Goal: Task Accomplishment & Management: Use online tool/utility

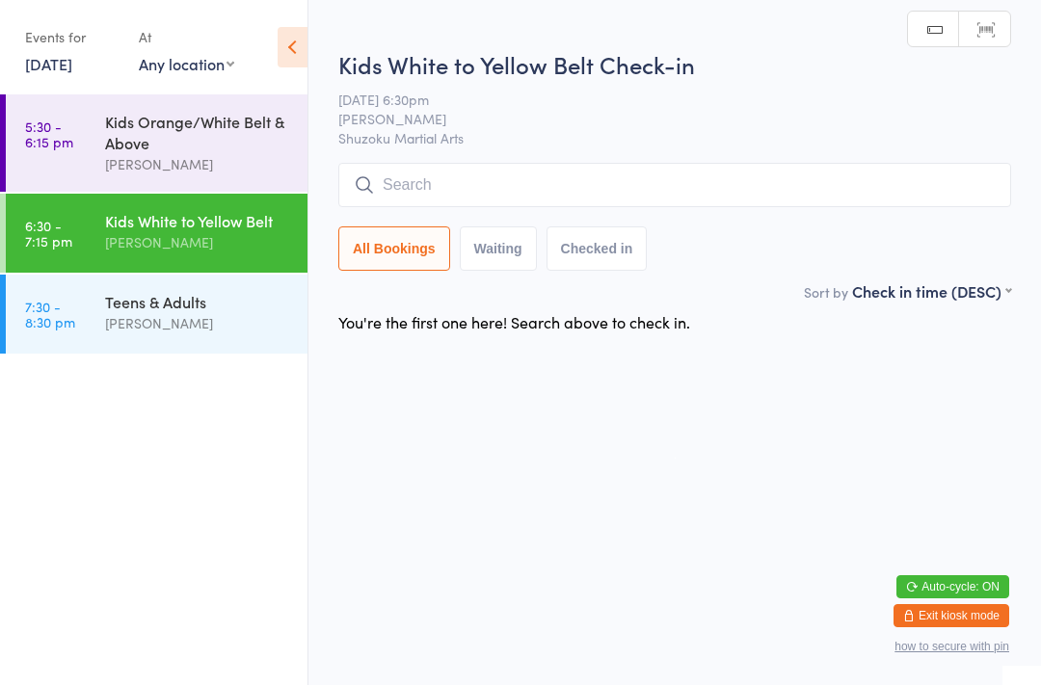
click at [418, 185] on input "search" at bounding box center [674, 185] width 673 height 44
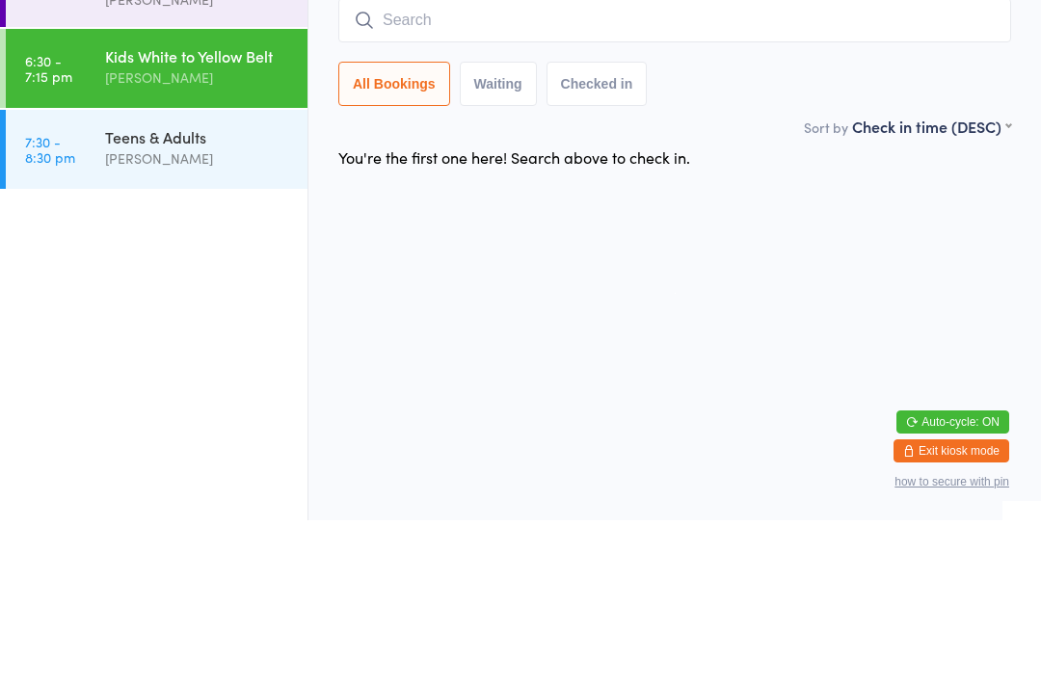
click at [209, 291] on div "Teens & Adults" at bounding box center [198, 301] width 186 height 21
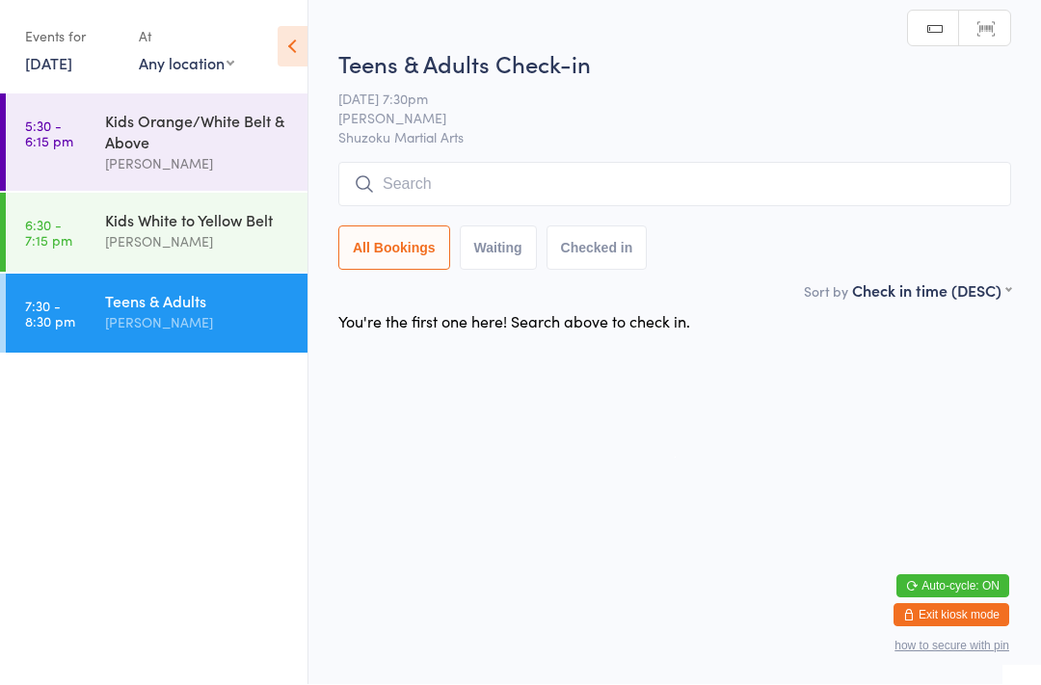
click at [217, 215] on div "Kids White to Yellow Belt" at bounding box center [198, 220] width 186 height 21
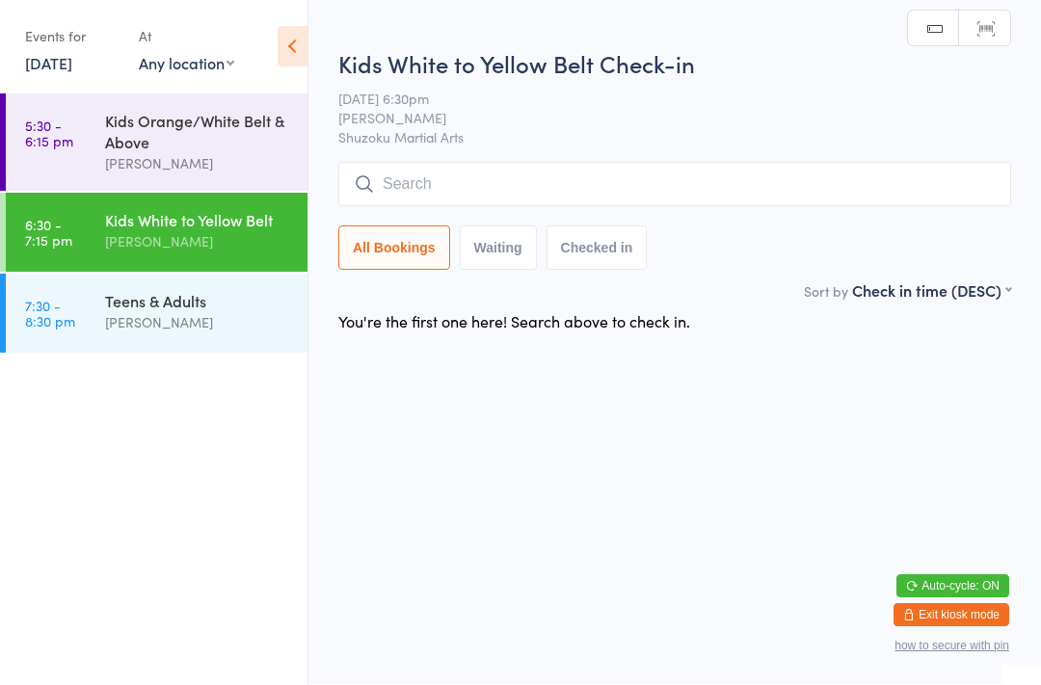
click at [248, 137] on div "Kids Orange/White Belt & Above" at bounding box center [198, 132] width 186 height 42
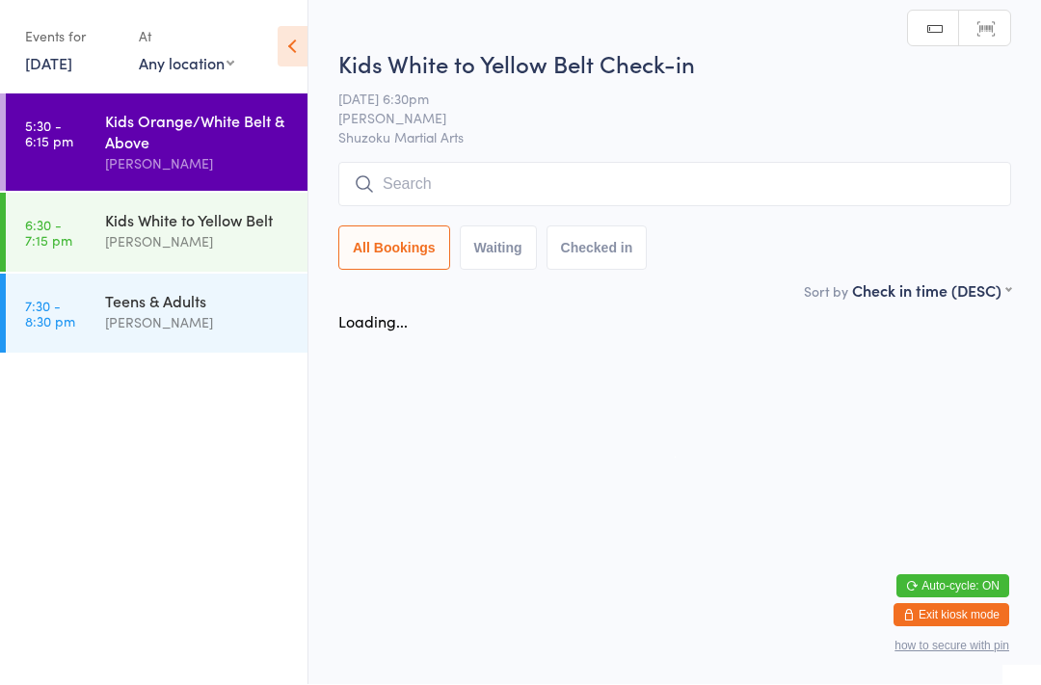
scroll to position [1, 0]
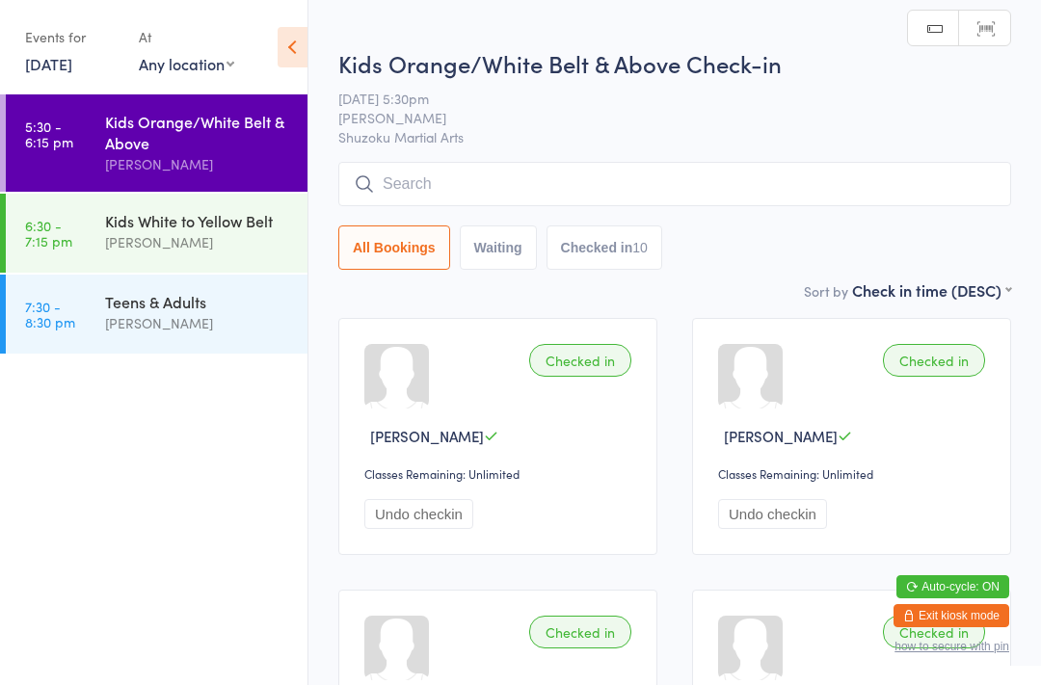
click at [243, 203] on div "Kids White to Yellow Belt [PERSON_NAME]" at bounding box center [206, 232] width 202 height 76
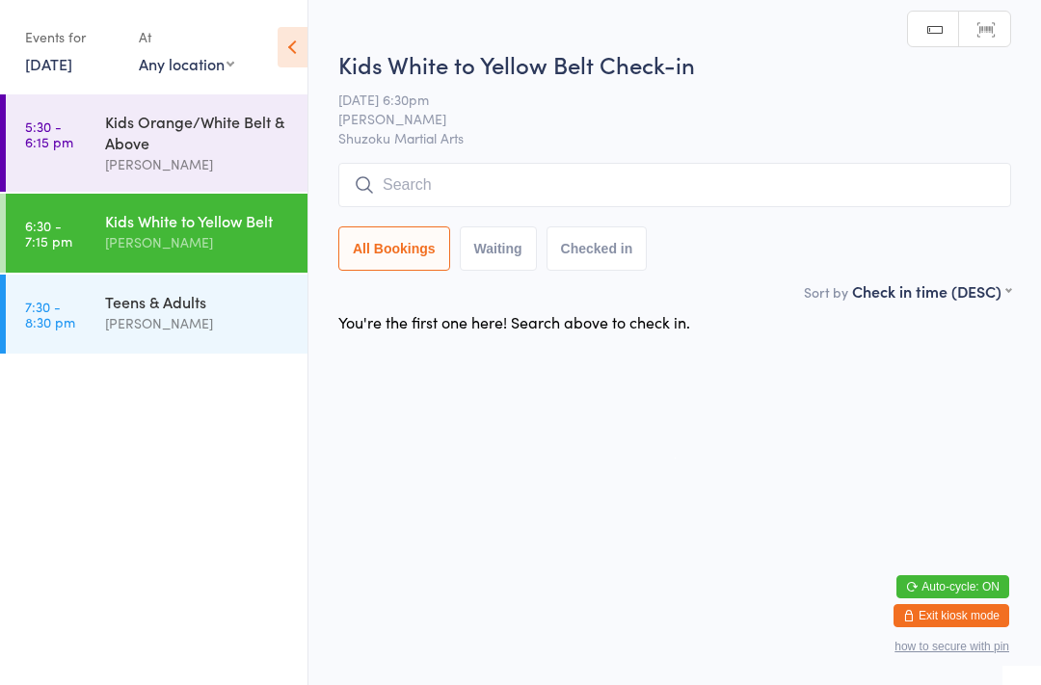
click at [417, 195] on input "search" at bounding box center [674, 185] width 673 height 44
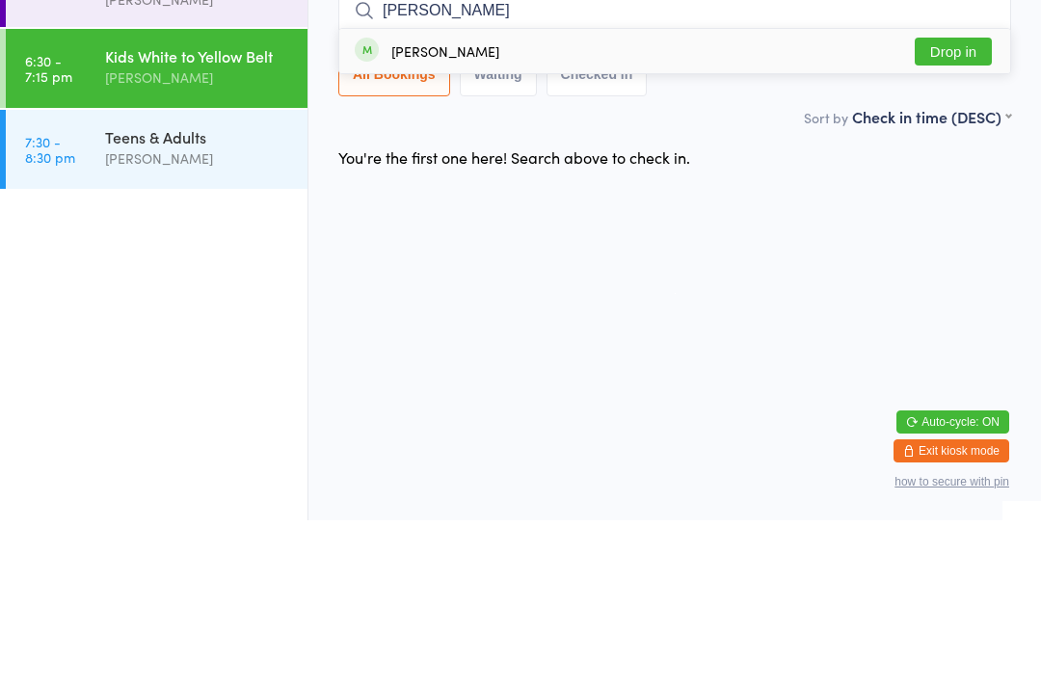
type input "[PERSON_NAME]"
click at [971, 202] on button "Drop in" at bounding box center [953, 216] width 77 height 28
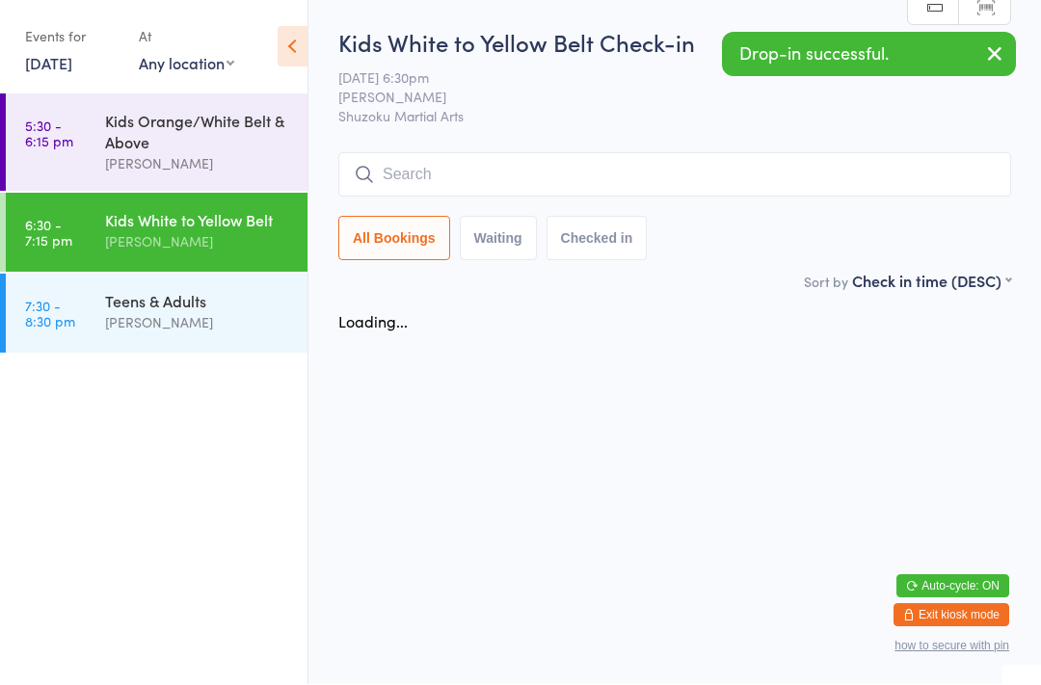
scroll to position [1, 0]
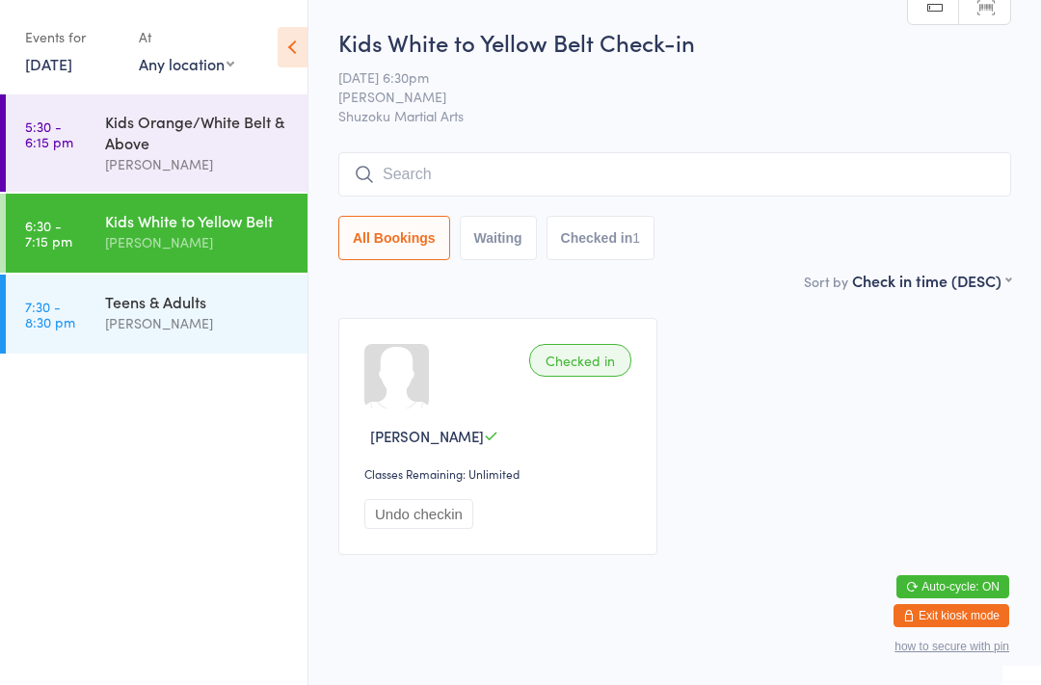
click at [531, 168] on input "search" at bounding box center [674, 174] width 673 height 44
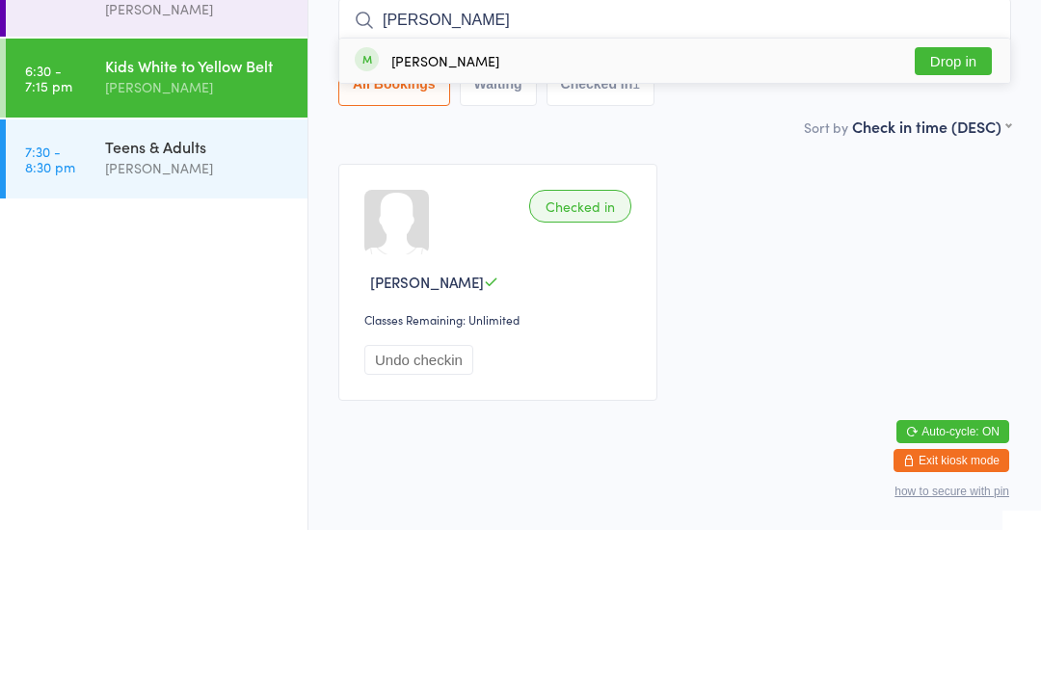
type input "[PERSON_NAME]"
click at [952, 202] on button "Drop in" at bounding box center [953, 216] width 77 height 28
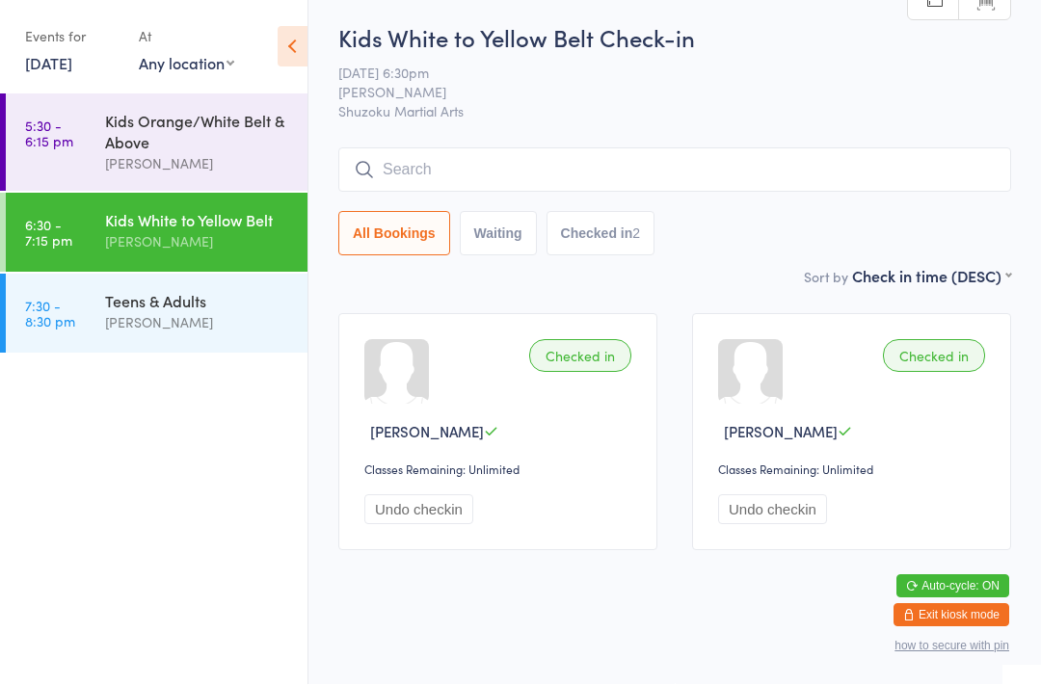
click at [808, 171] on input "search" at bounding box center [674, 170] width 673 height 44
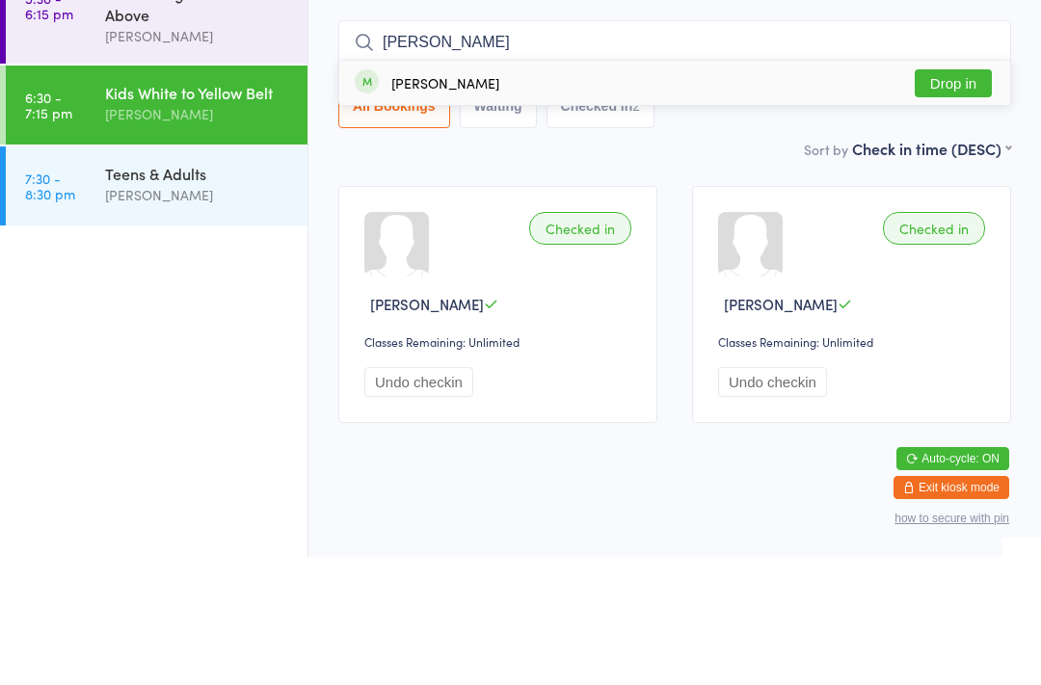
type input "[PERSON_NAME]"
click at [944, 198] on button "Drop in" at bounding box center [953, 212] width 77 height 28
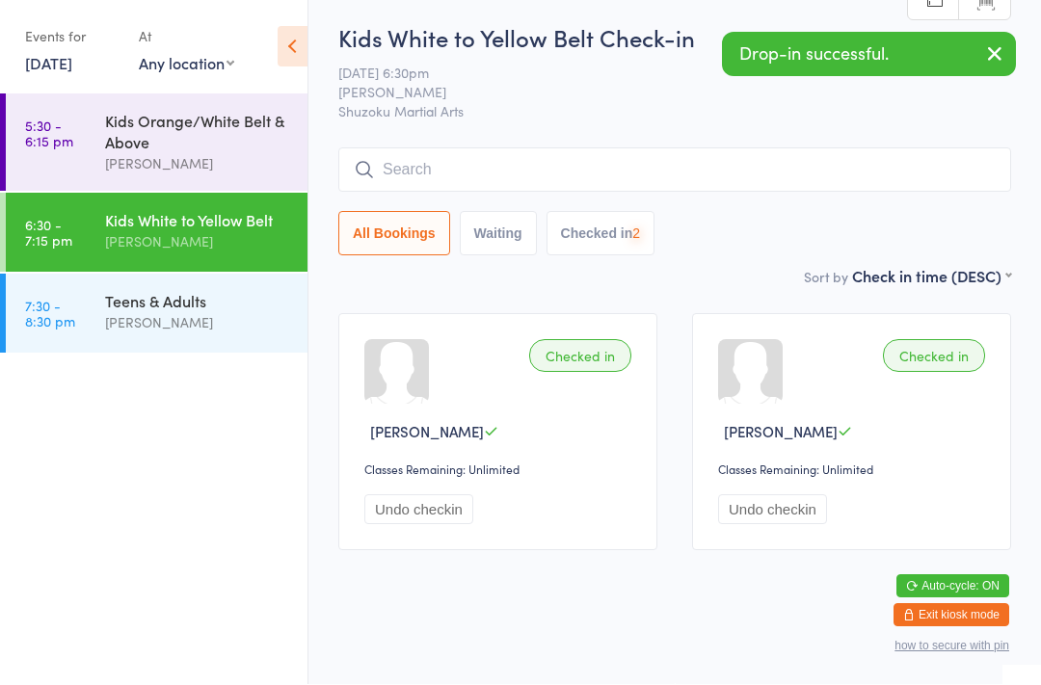
scroll to position [28, 0]
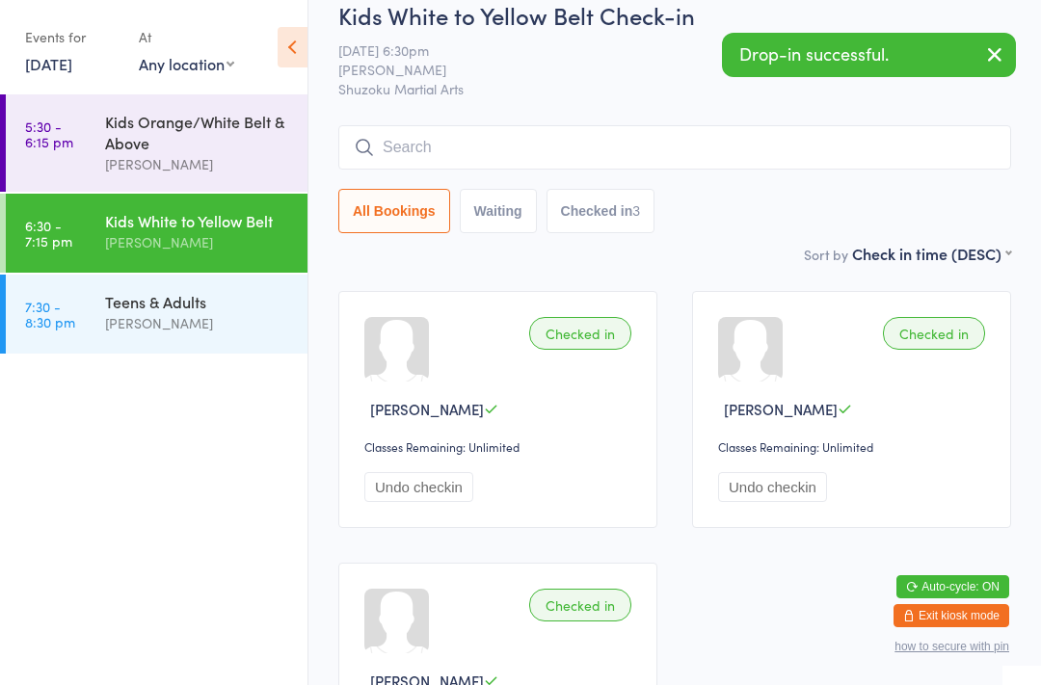
click at [435, 144] on input "search" at bounding box center [674, 147] width 673 height 44
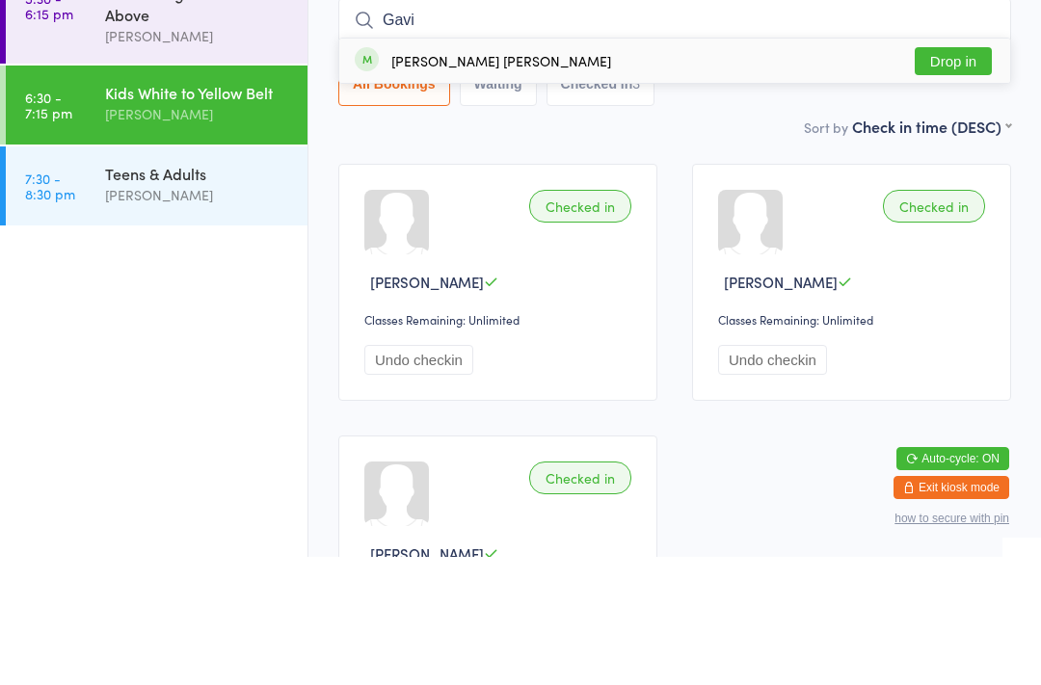
click at [976, 126] on input "Gavi" at bounding box center [674, 148] width 673 height 44
type input "Gavi"
click at [954, 175] on button "Drop in" at bounding box center [953, 189] width 77 height 28
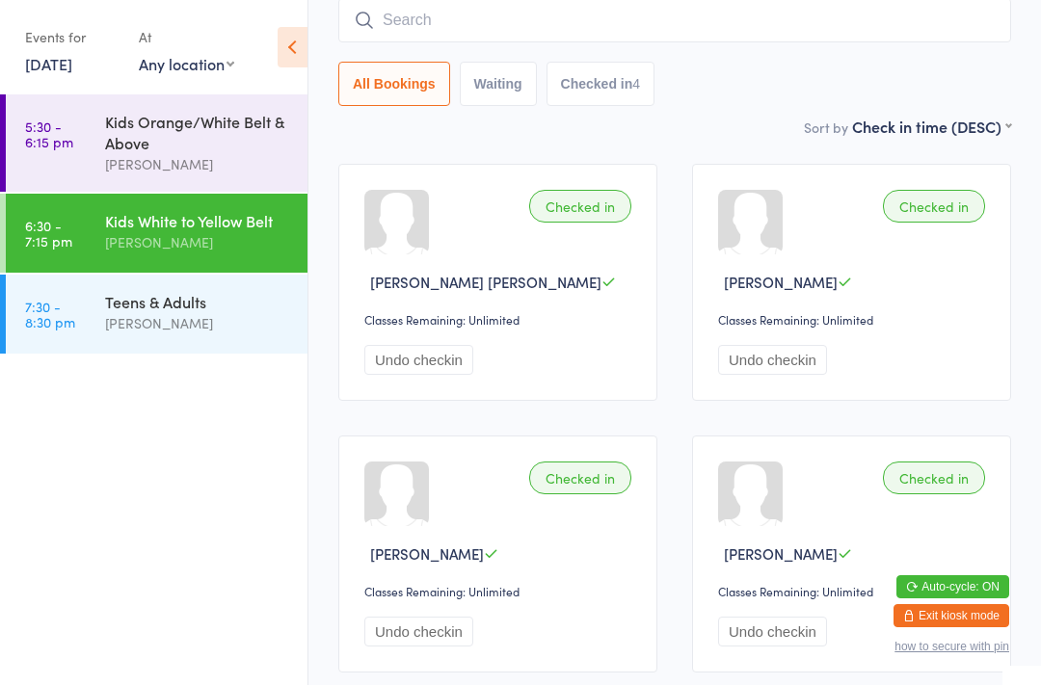
click at [666, 28] on input "search" at bounding box center [674, 20] width 673 height 44
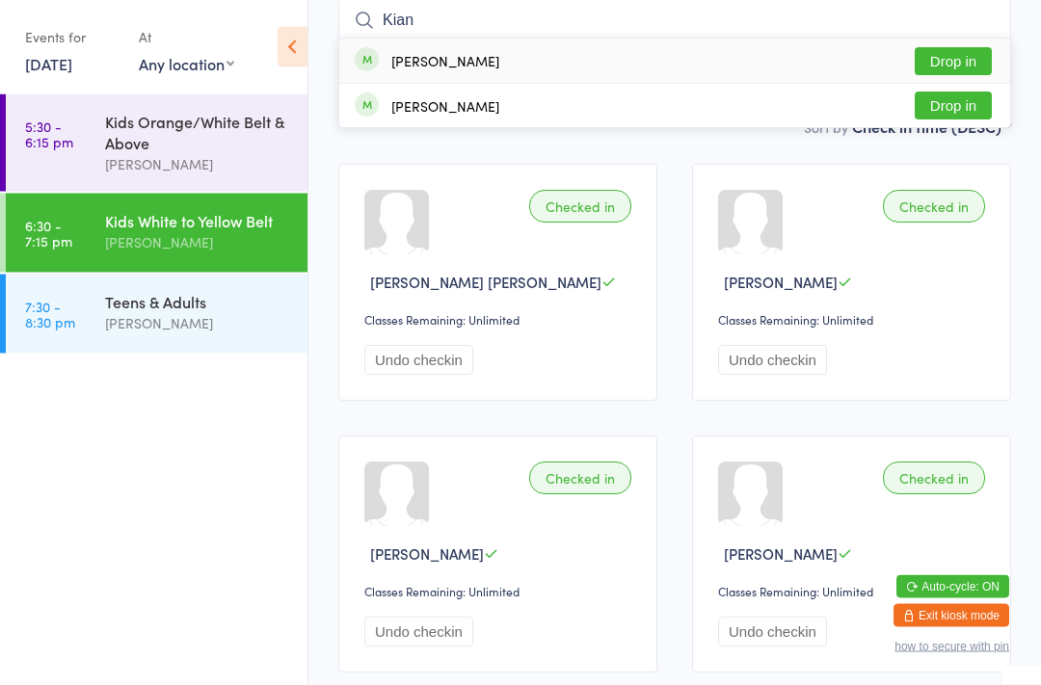
type input "Kian"
click at [958, 69] on button "Drop in" at bounding box center [953, 62] width 77 height 28
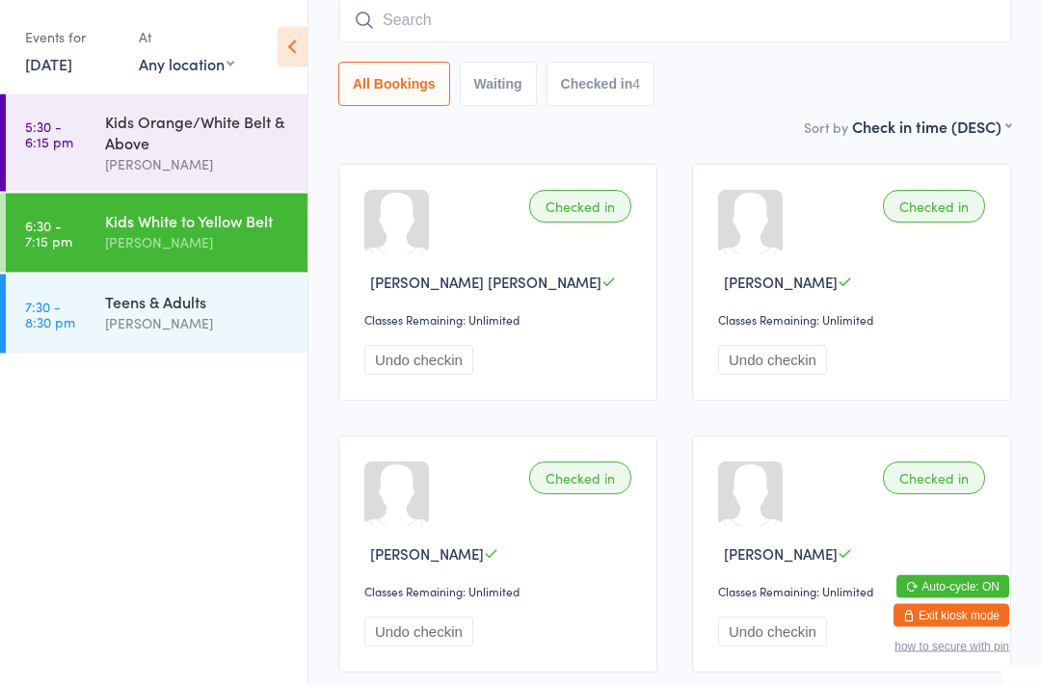
scroll to position [155, 0]
click at [976, 19] on input "search" at bounding box center [674, 20] width 673 height 44
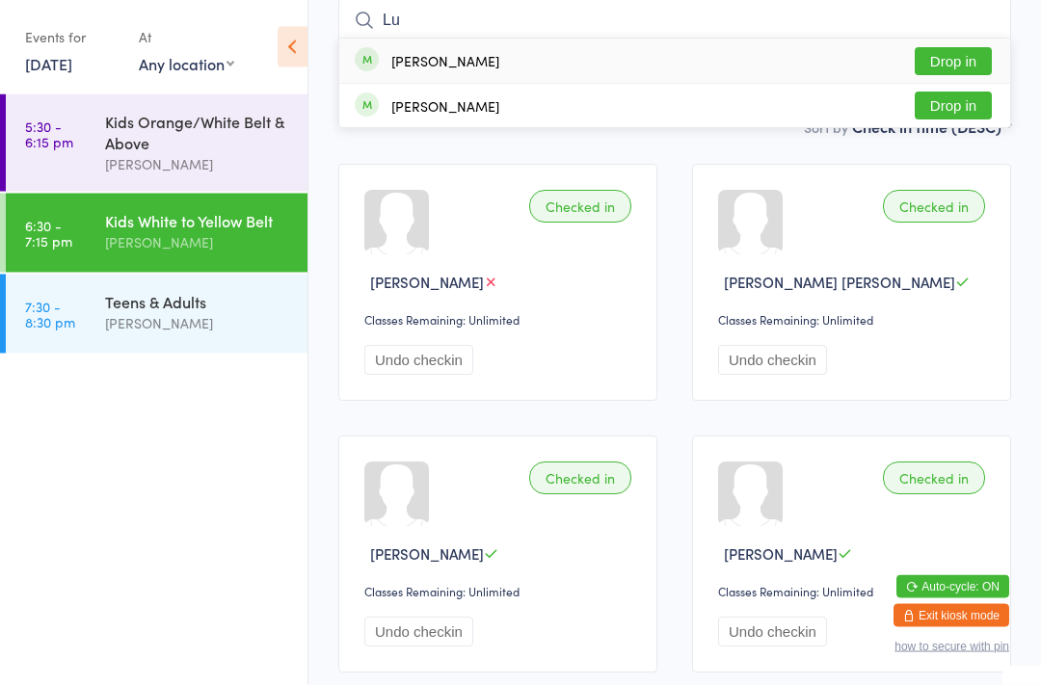
type input "Lu"
click at [963, 40] on div "[PERSON_NAME] Drop in" at bounding box center [674, 62] width 671 height 44
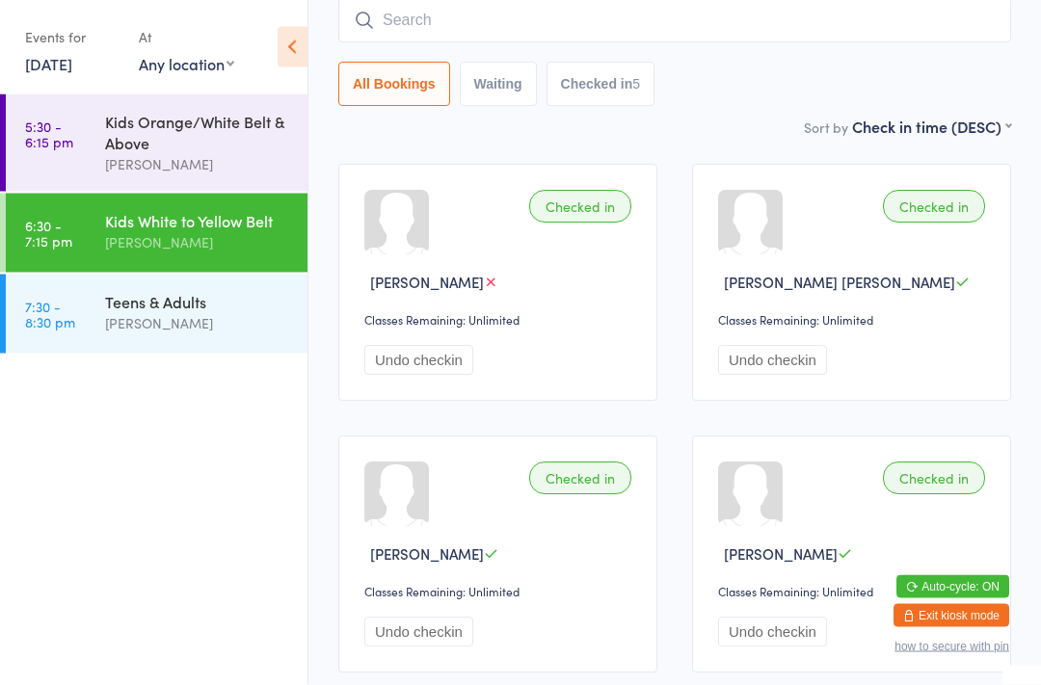
scroll to position [155, 0]
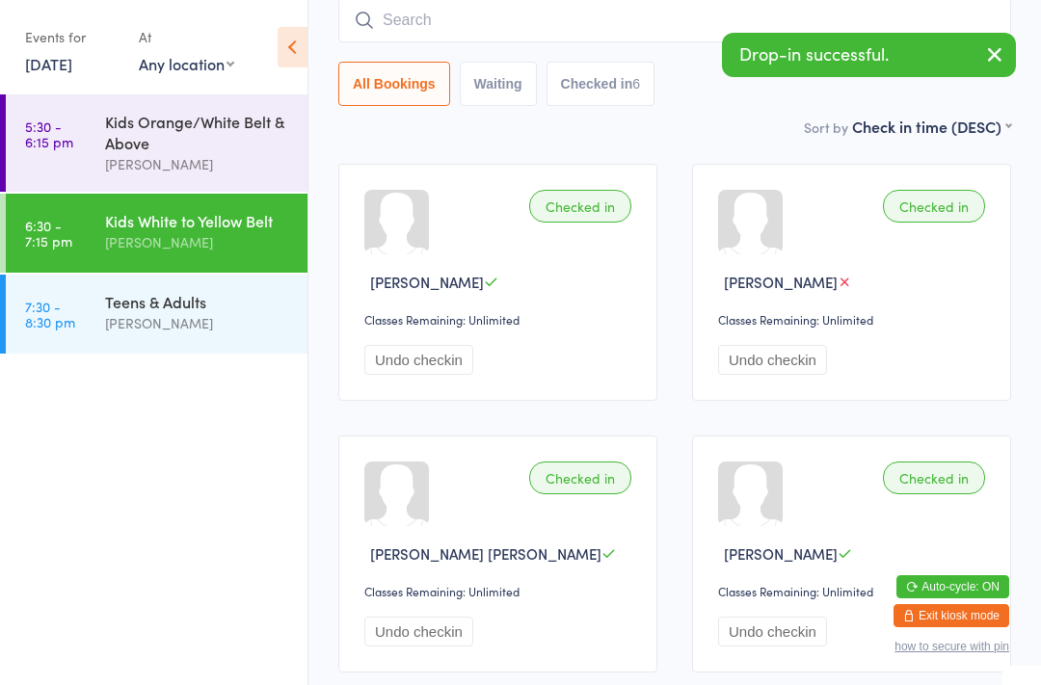
click at [631, 16] on input "search" at bounding box center [674, 20] width 673 height 44
type input "J"
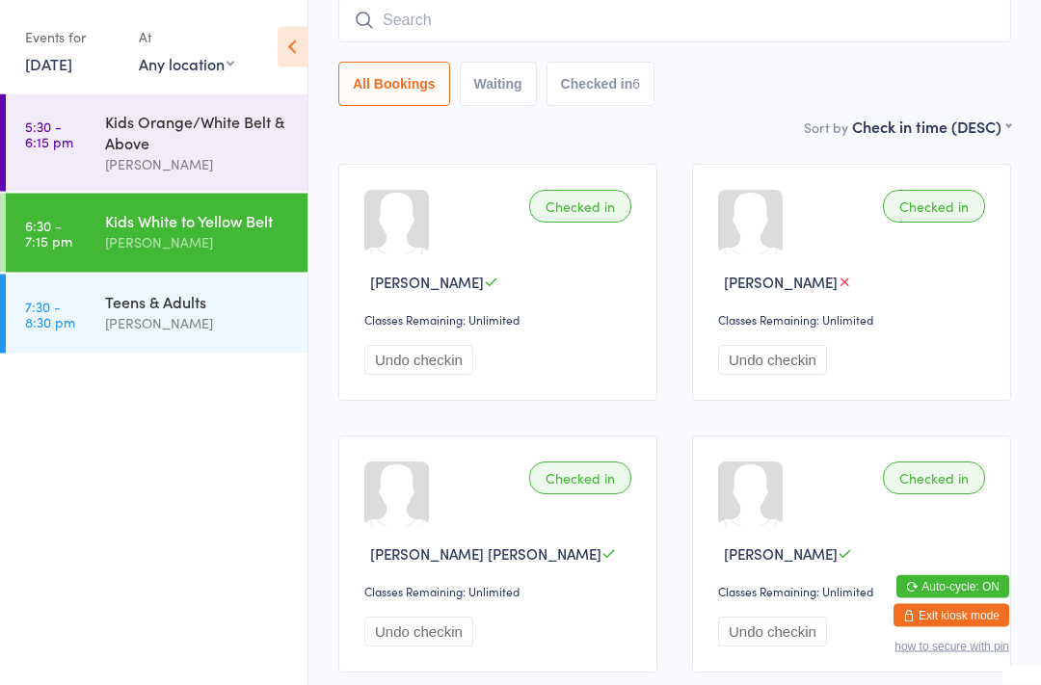
type input "O"
type input "Jorda"
click at [952, 55] on button "Drop in" at bounding box center [953, 62] width 77 height 28
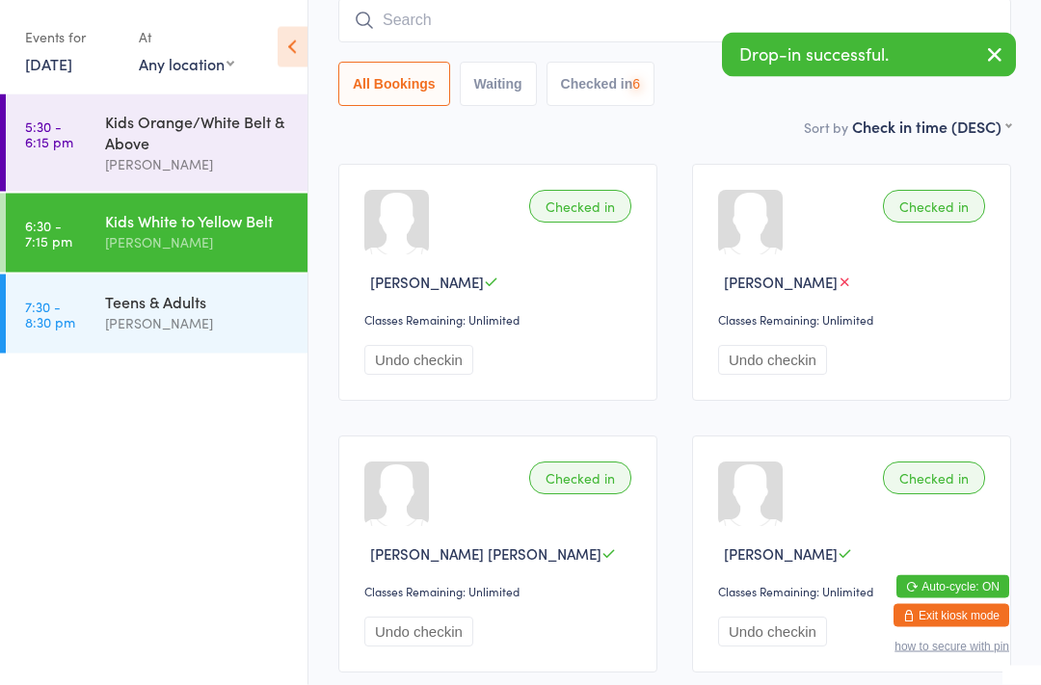
scroll to position [155, 0]
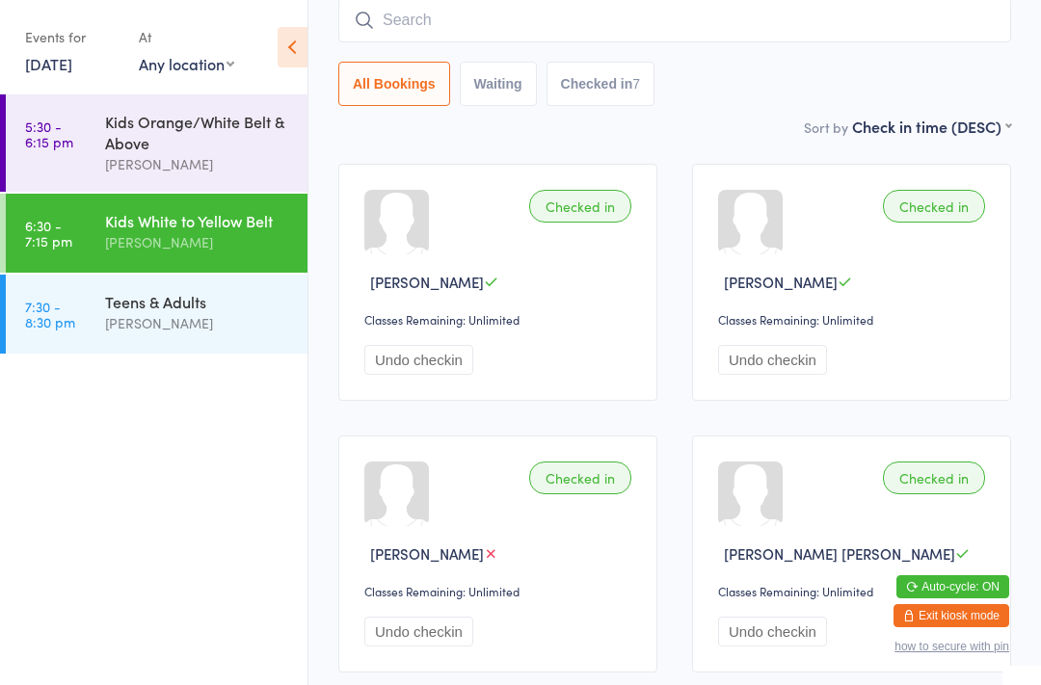
click at [996, 32] on input "search" at bounding box center [674, 20] width 673 height 44
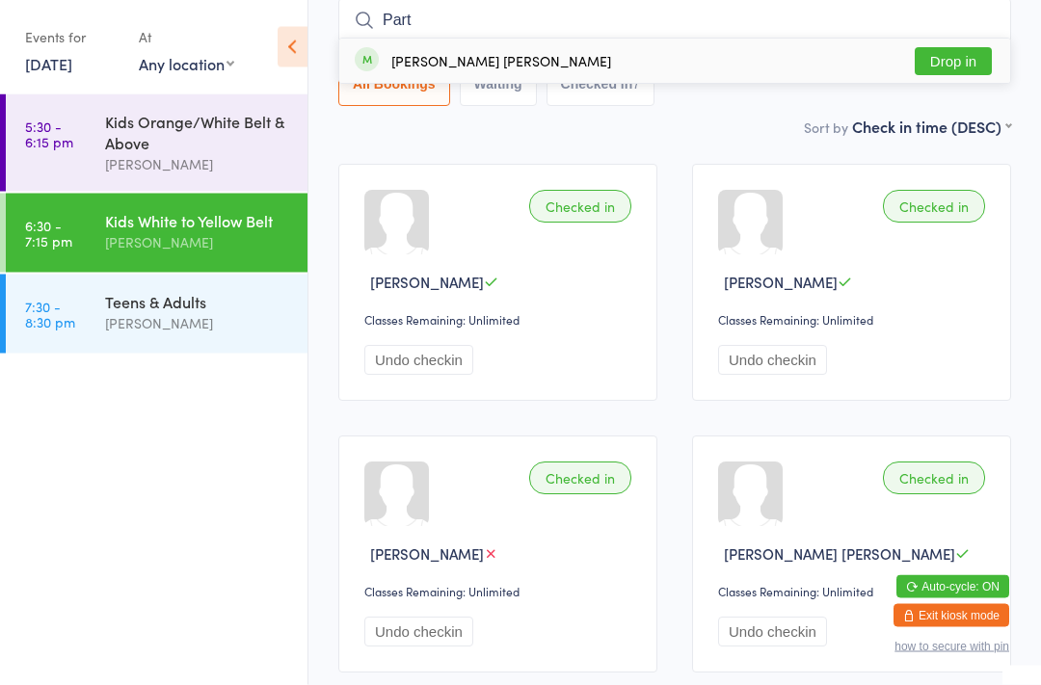
type input "Part"
click at [981, 54] on button "Drop in" at bounding box center [953, 62] width 77 height 28
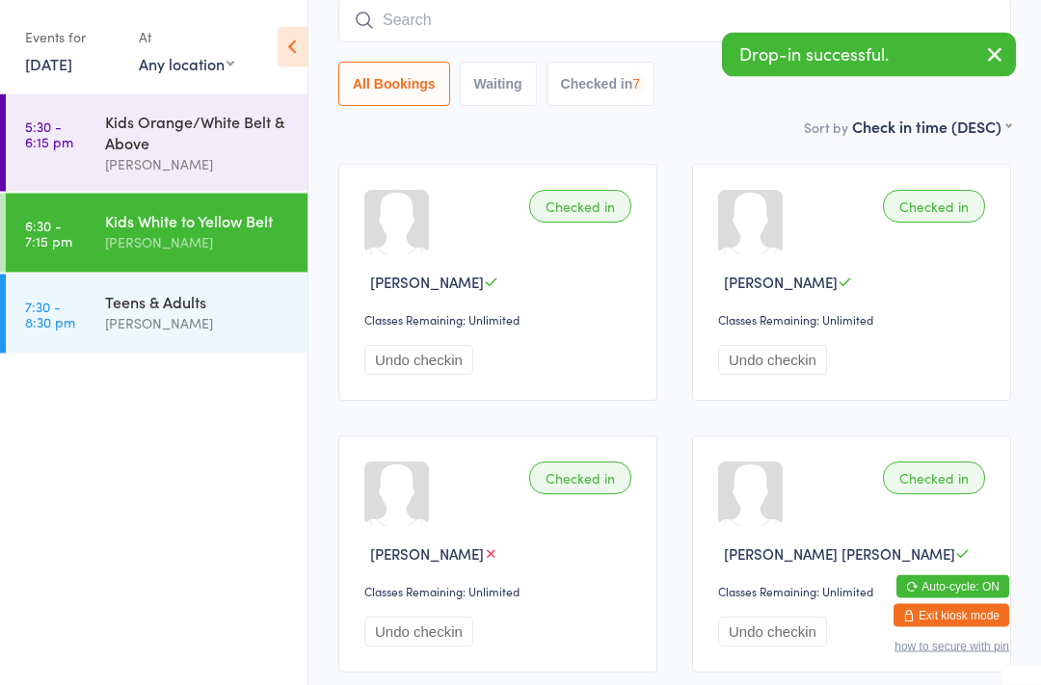
scroll to position [155, 0]
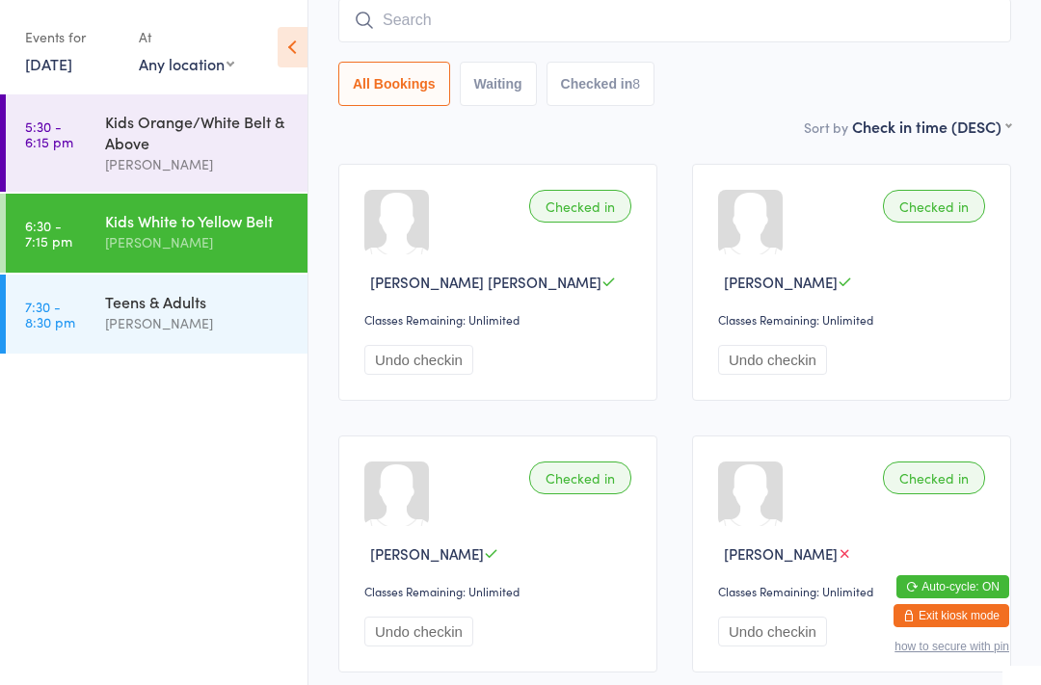
click at [239, 132] on div "Kids Orange/White Belt & Above" at bounding box center [198, 132] width 186 height 42
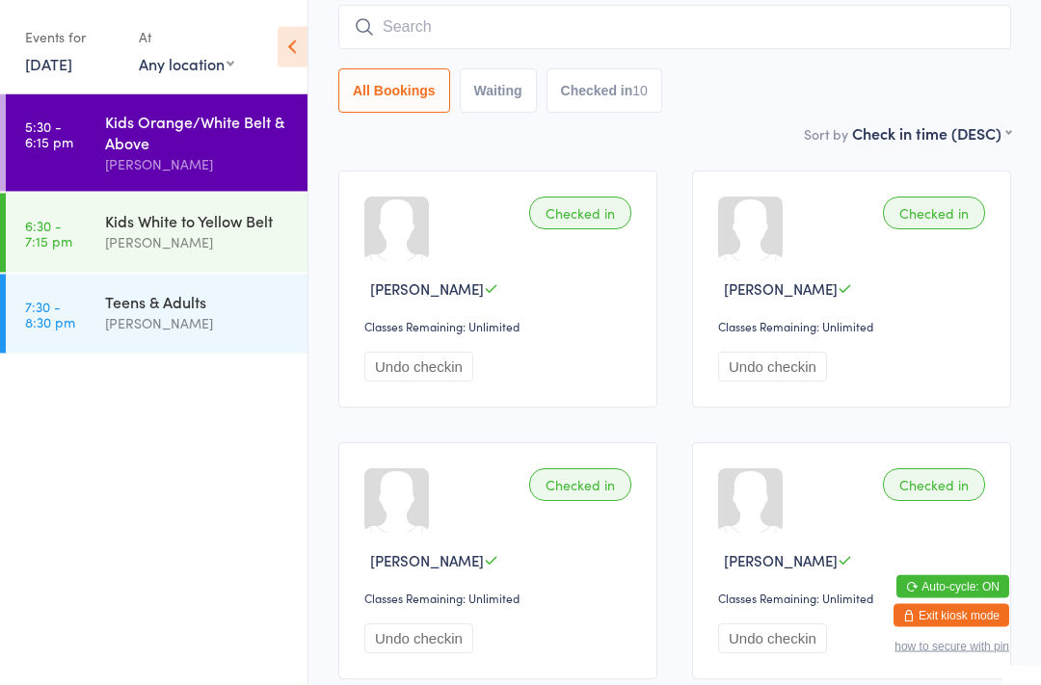
scroll to position [137, 0]
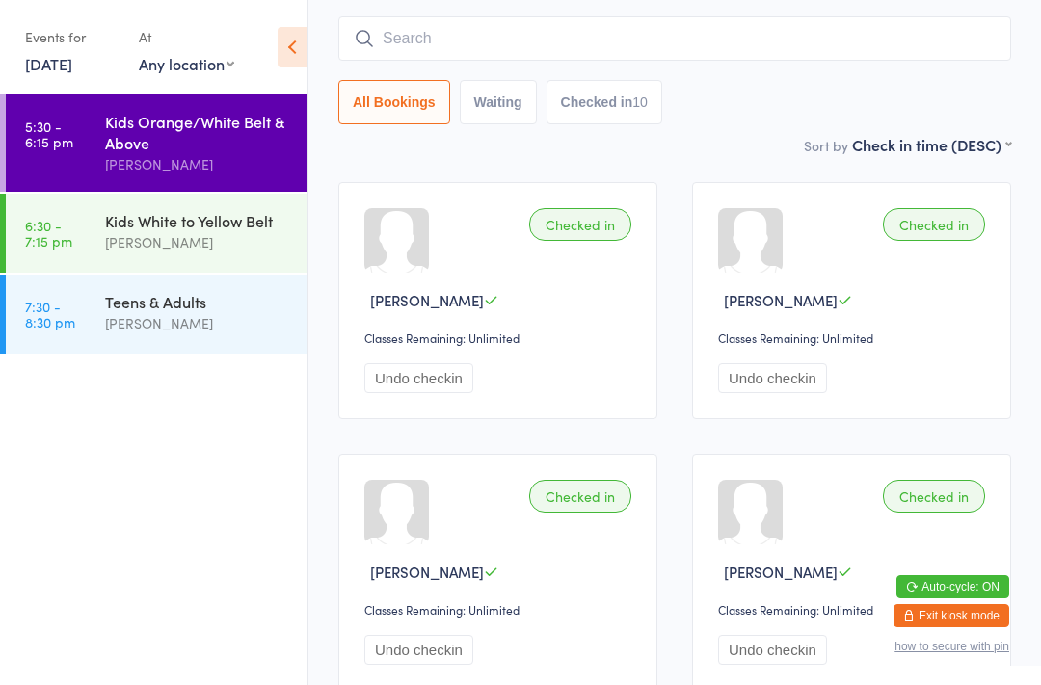
click at [199, 242] on div "[PERSON_NAME]" at bounding box center [198, 242] width 186 height 22
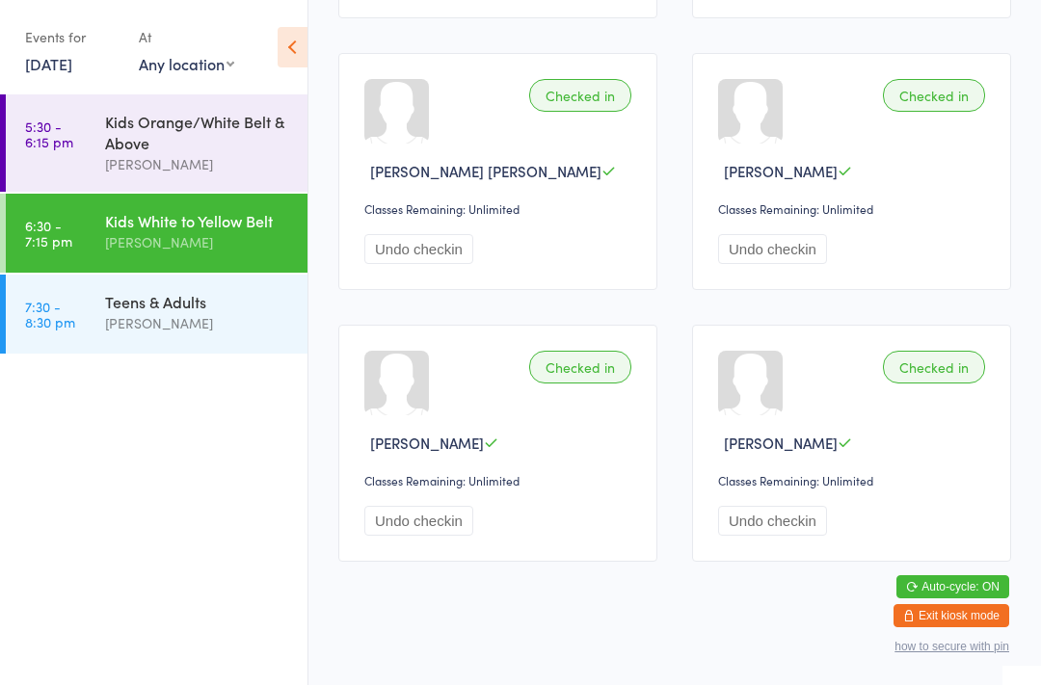
scroll to position [811, 0]
click at [194, 319] on div "[PERSON_NAME]" at bounding box center [198, 323] width 186 height 22
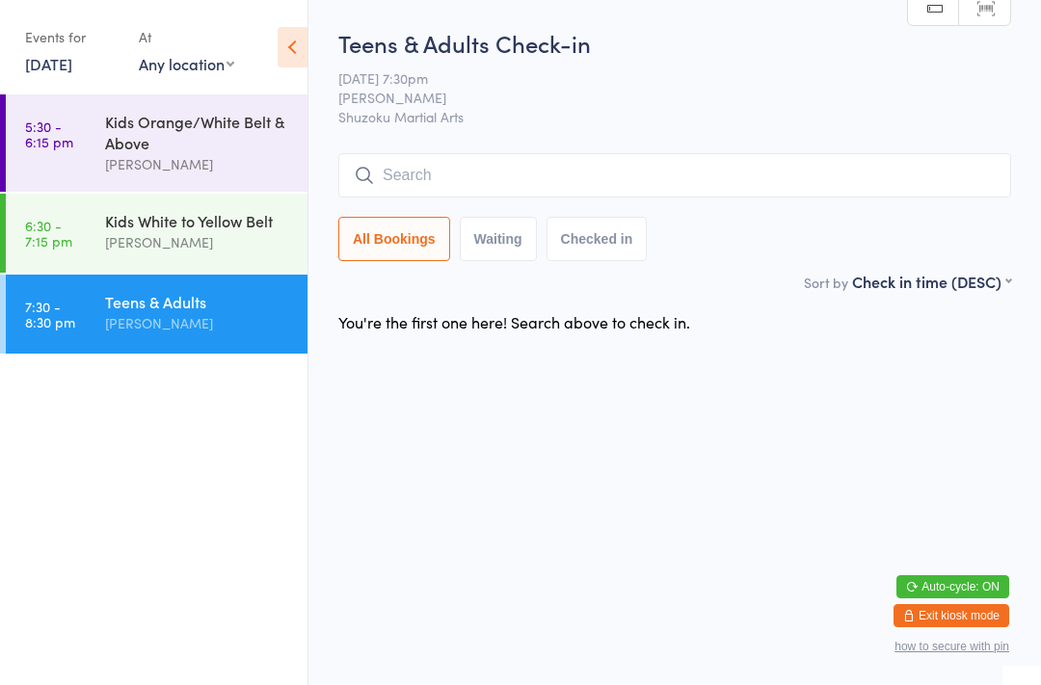
click at [400, 180] on input "search" at bounding box center [674, 175] width 673 height 44
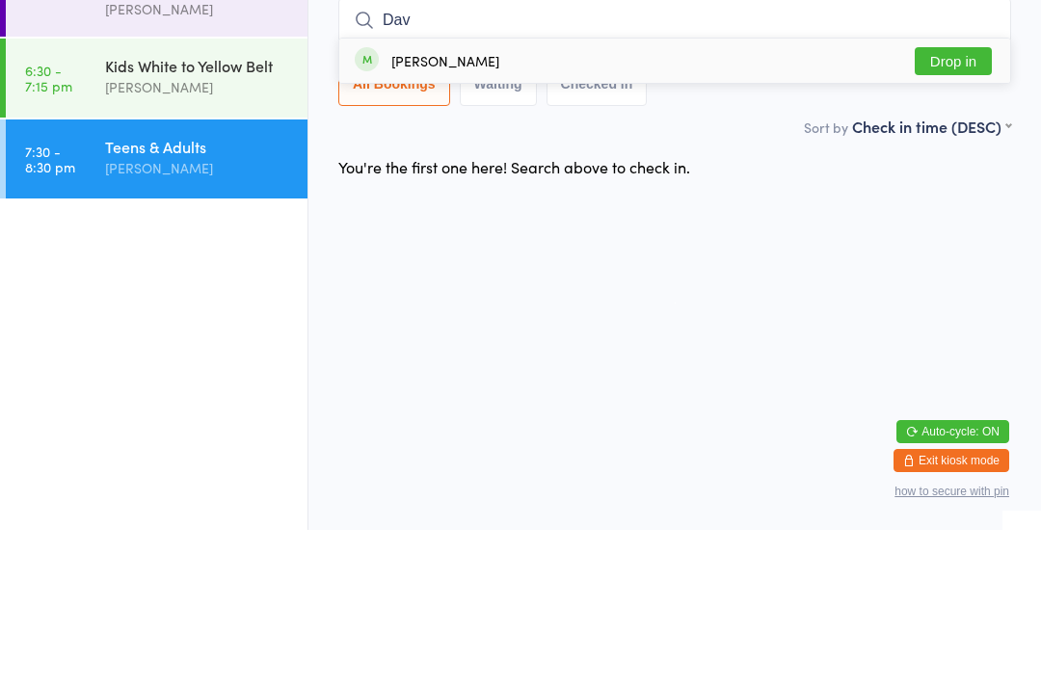
type input "Dav"
click at [495, 194] on div "[PERSON_NAME] Drop in" at bounding box center [674, 216] width 671 height 44
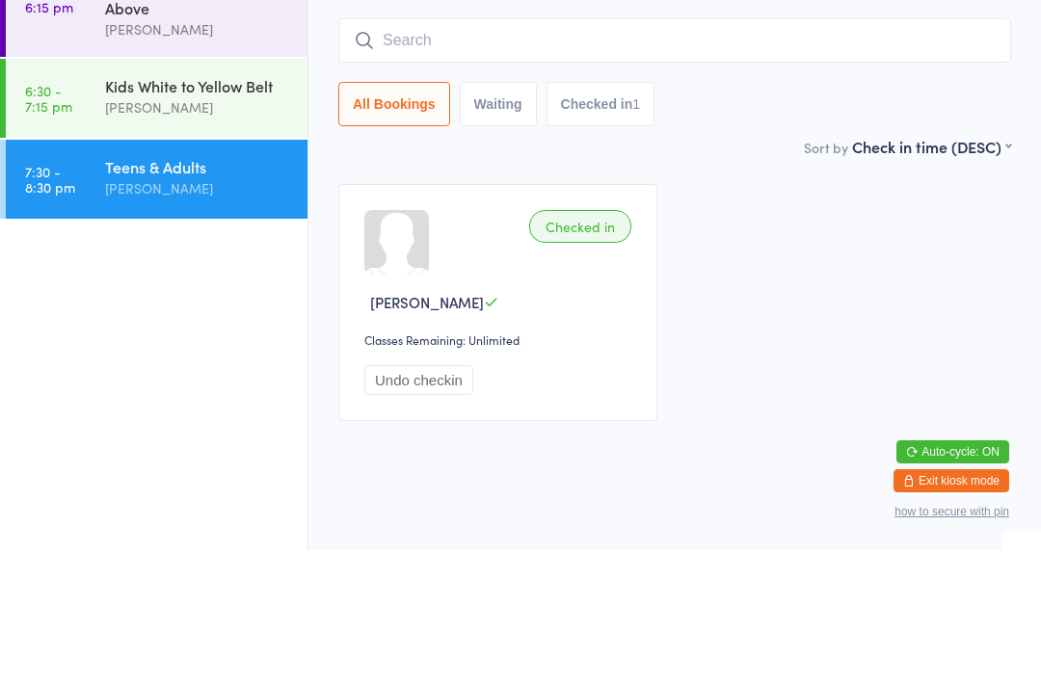
click at [196, 291] on div "Teens & Adults" at bounding box center [198, 301] width 186 height 21
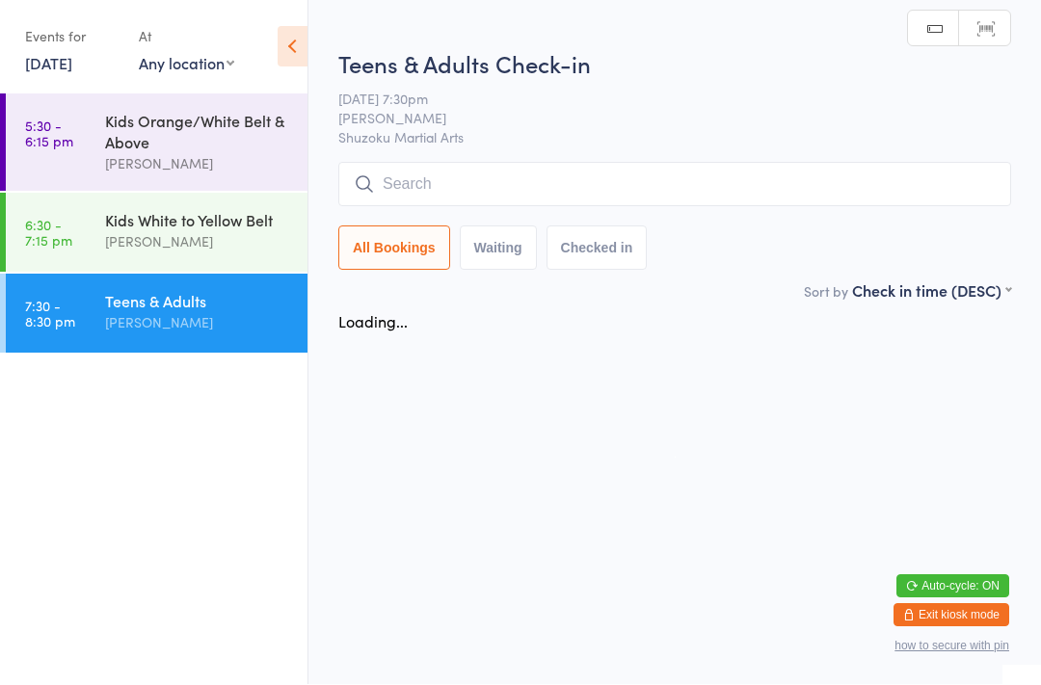
scroll to position [1, 0]
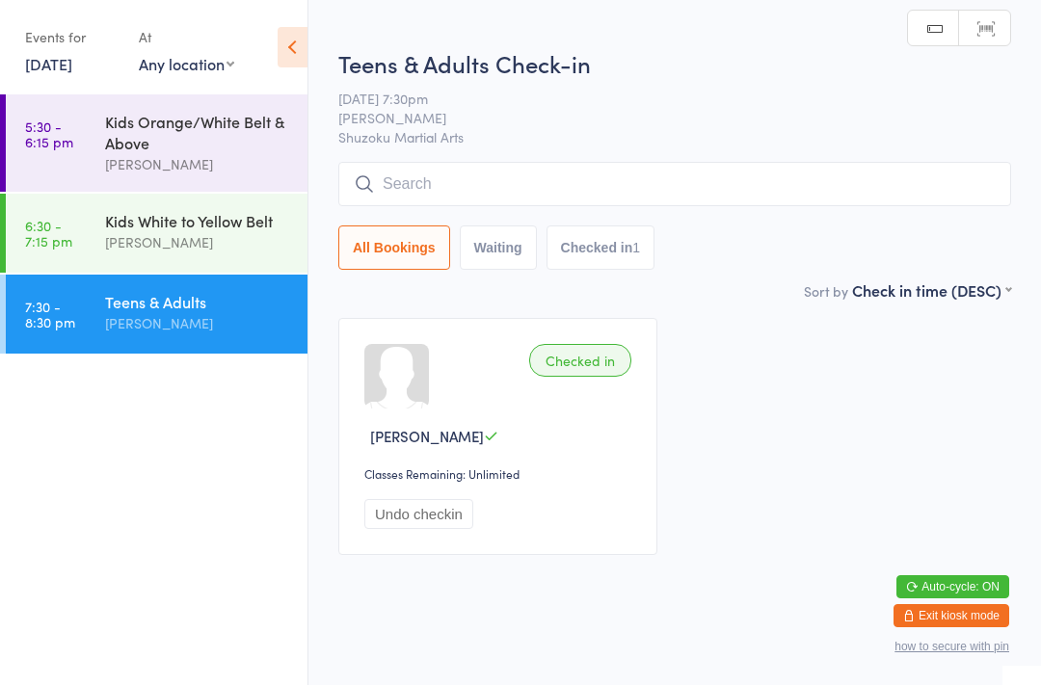
click at [431, 192] on input "search" at bounding box center [674, 184] width 673 height 44
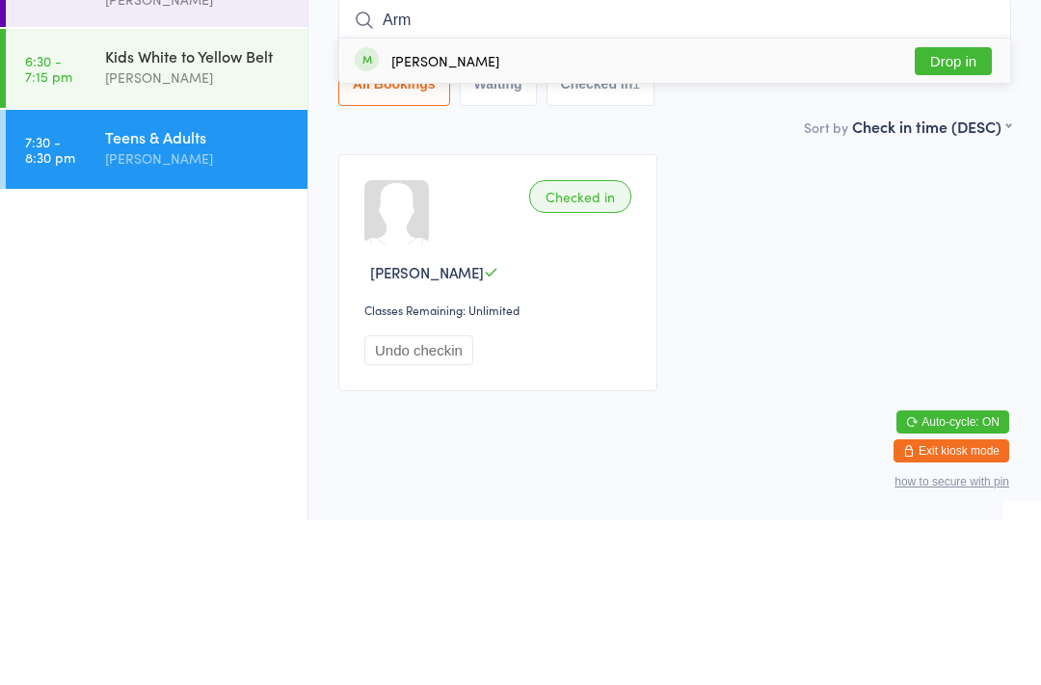
type input "Arm"
click at [420, 218] on div "[PERSON_NAME]" at bounding box center [445, 225] width 108 height 15
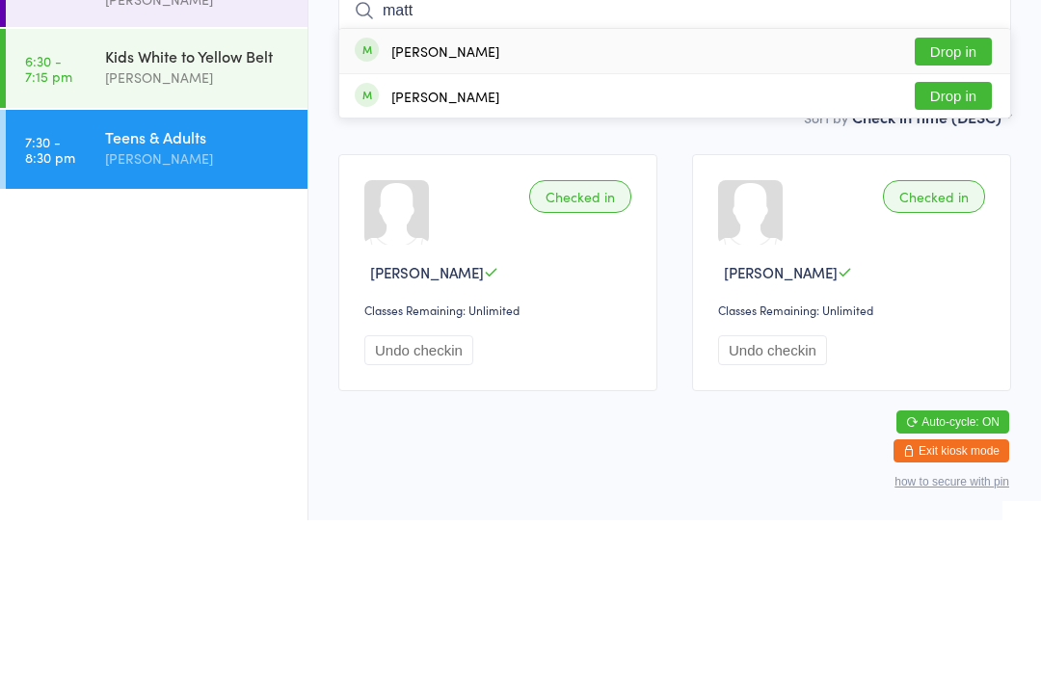
type input "matt"
click at [964, 202] on button "Drop in" at bounding box center [953, 216] width 77 height 28
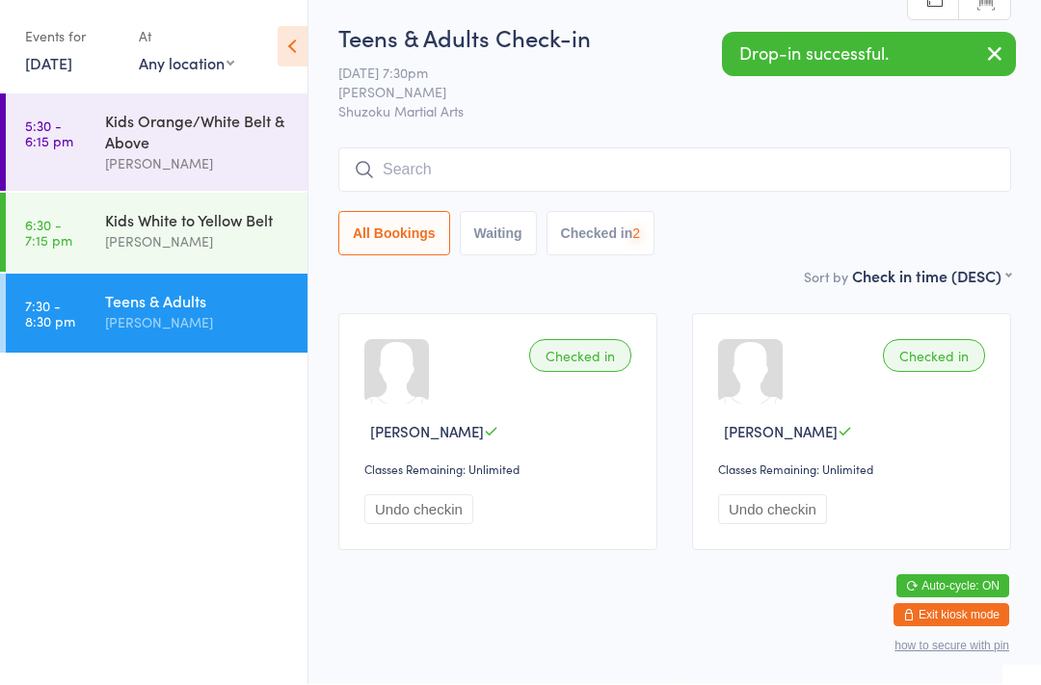
scroll to position [28, 0]
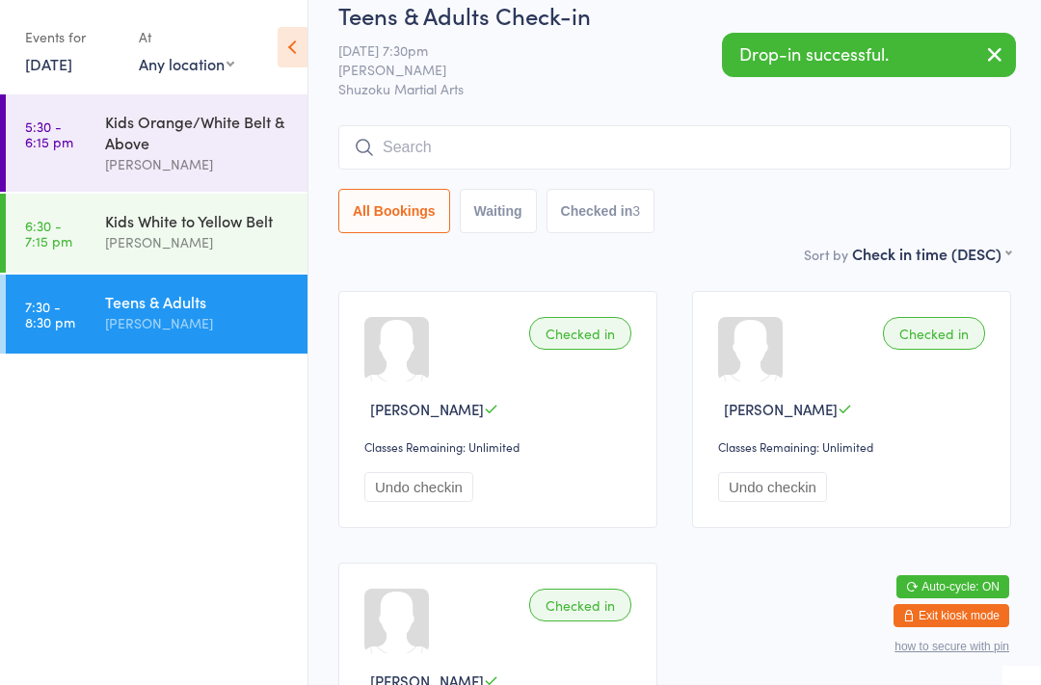
click at [519, 140] on input "search" at bounding box center [674, 147] width 673 height 44
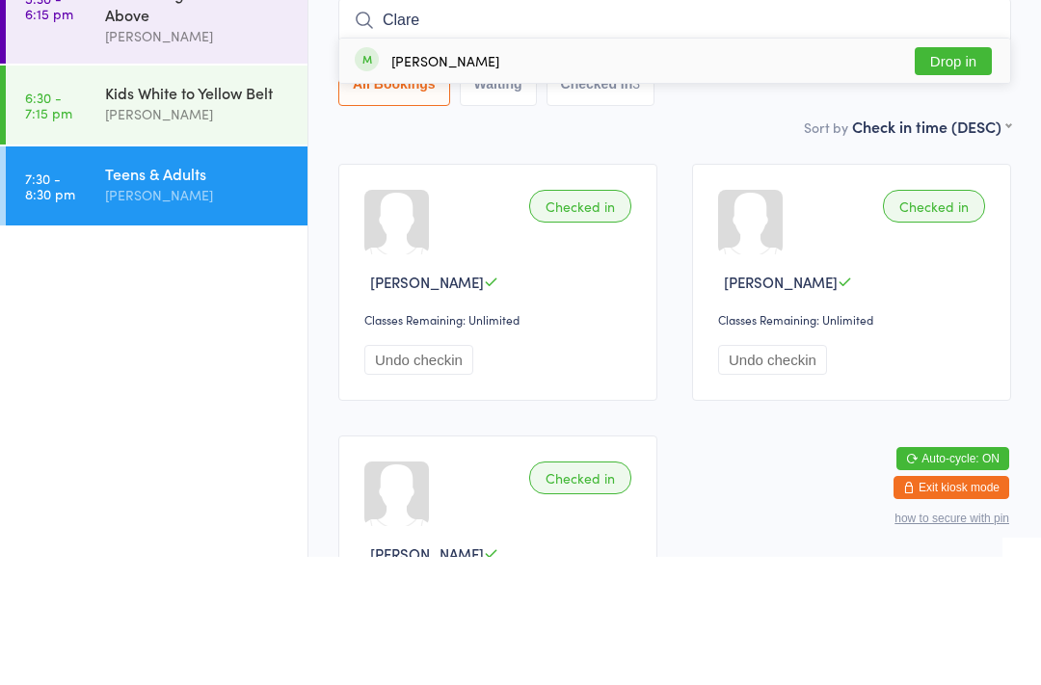
type input "Clare"
click at [944, 175] on button "Drop in" at bounding box center [953, 189] width 77 height 28
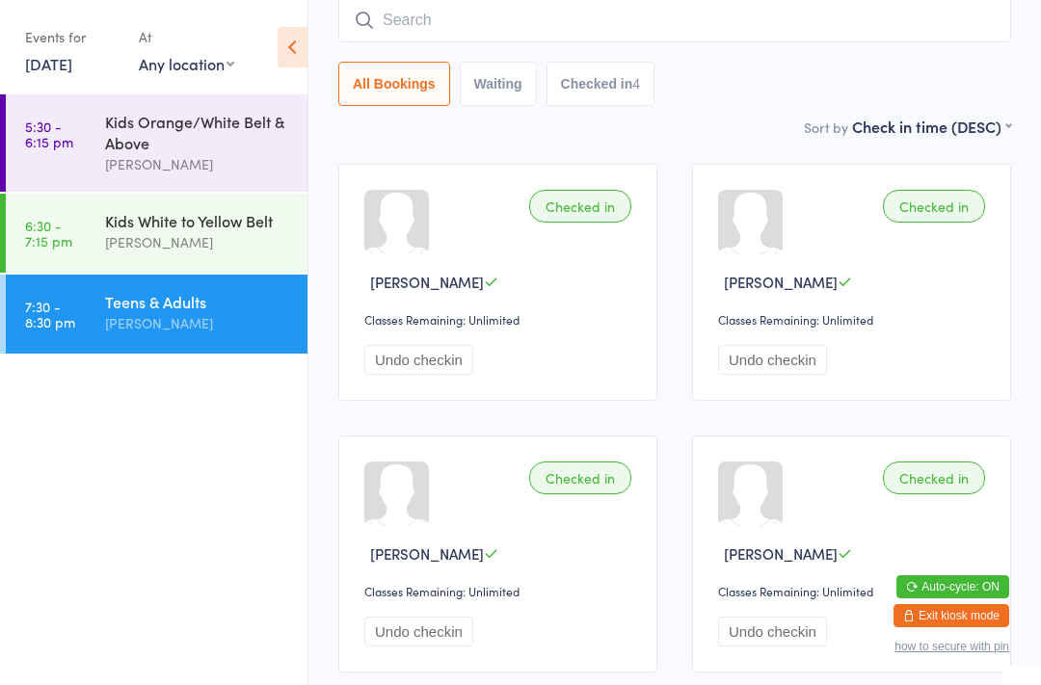
click at [150, 309] on div "Teens & Adults" at bounding box center [198, 301] width 186 height 21
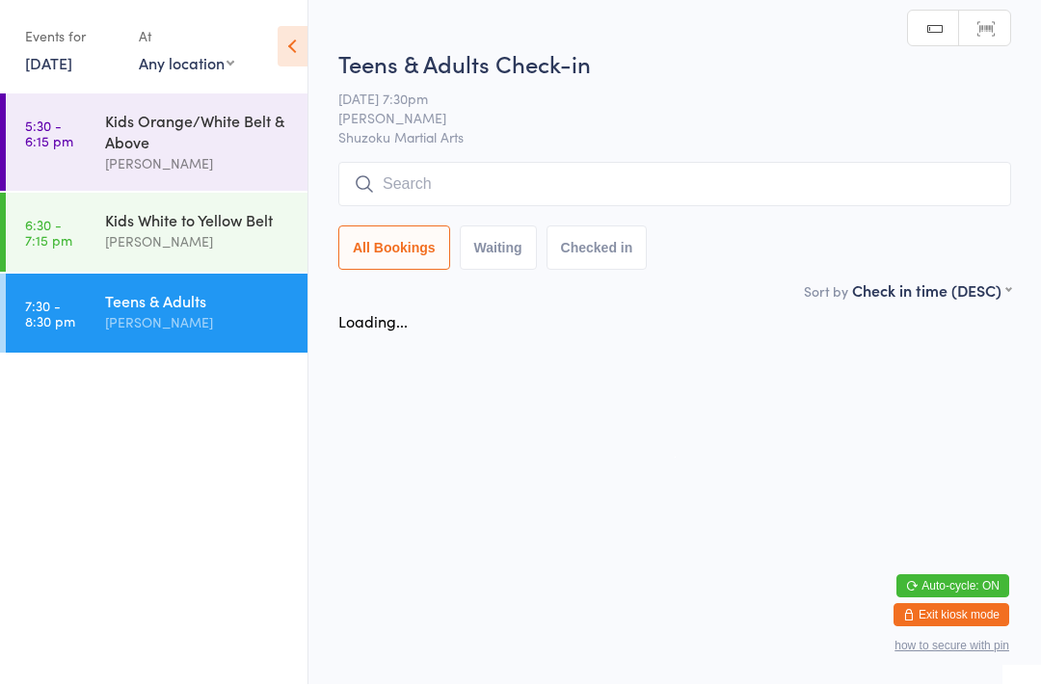
scroll to position [1, 0]
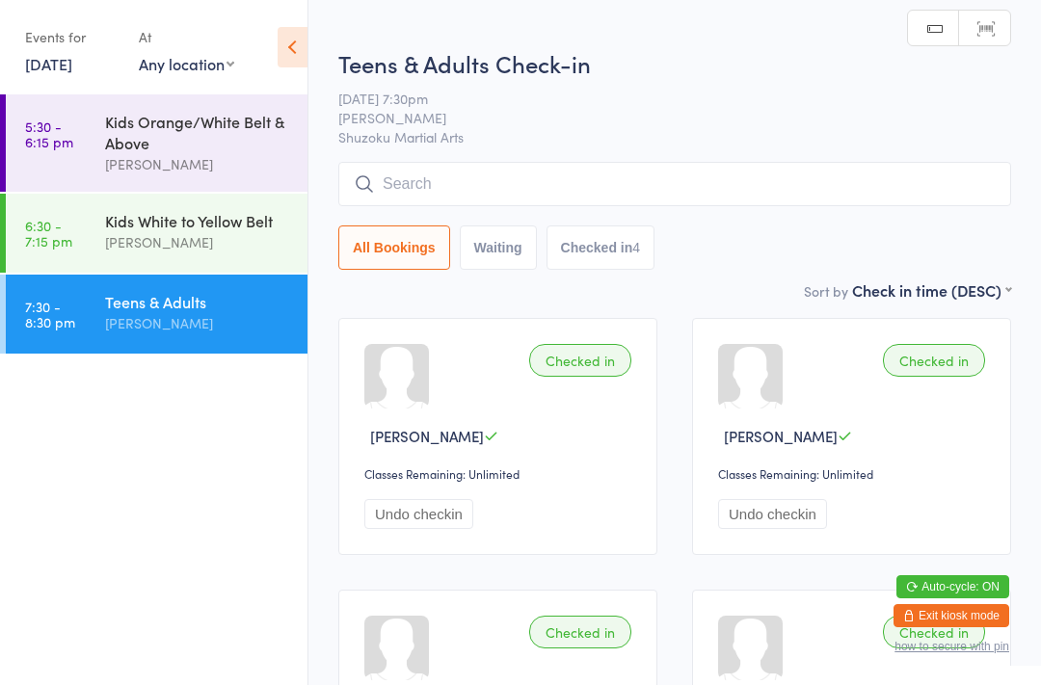
click at [619, 164] on input "search" at bounding box center [674, 184] width 673 height 44
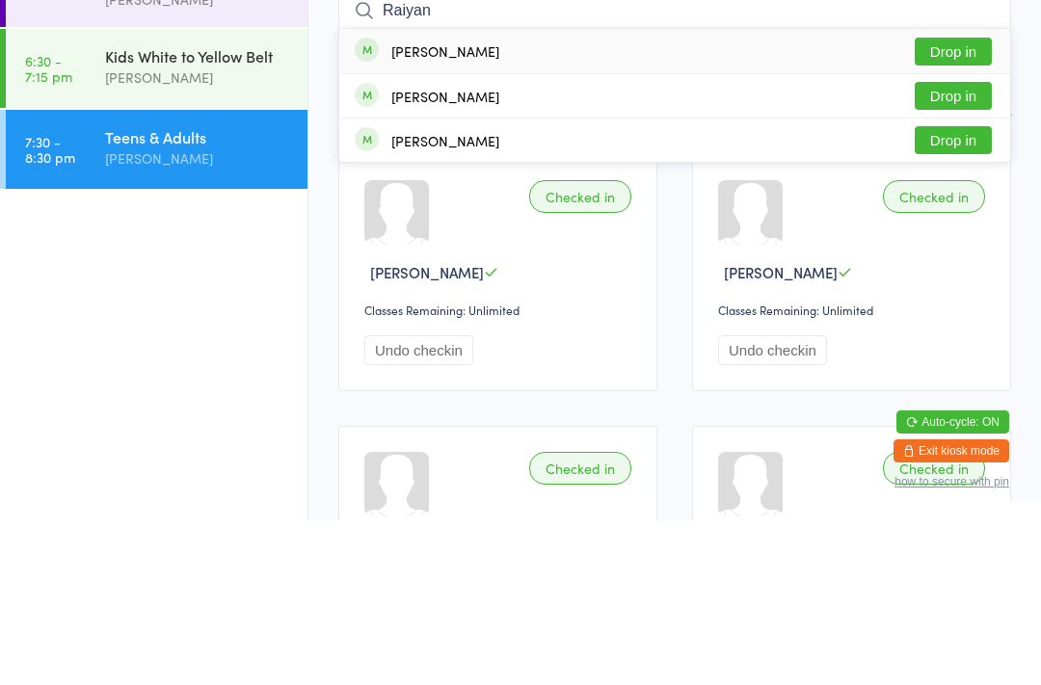
type input "Raiyan"
click at [961, 202] on button "Drop in" at bounding box center [953, 216] width 77 height 28
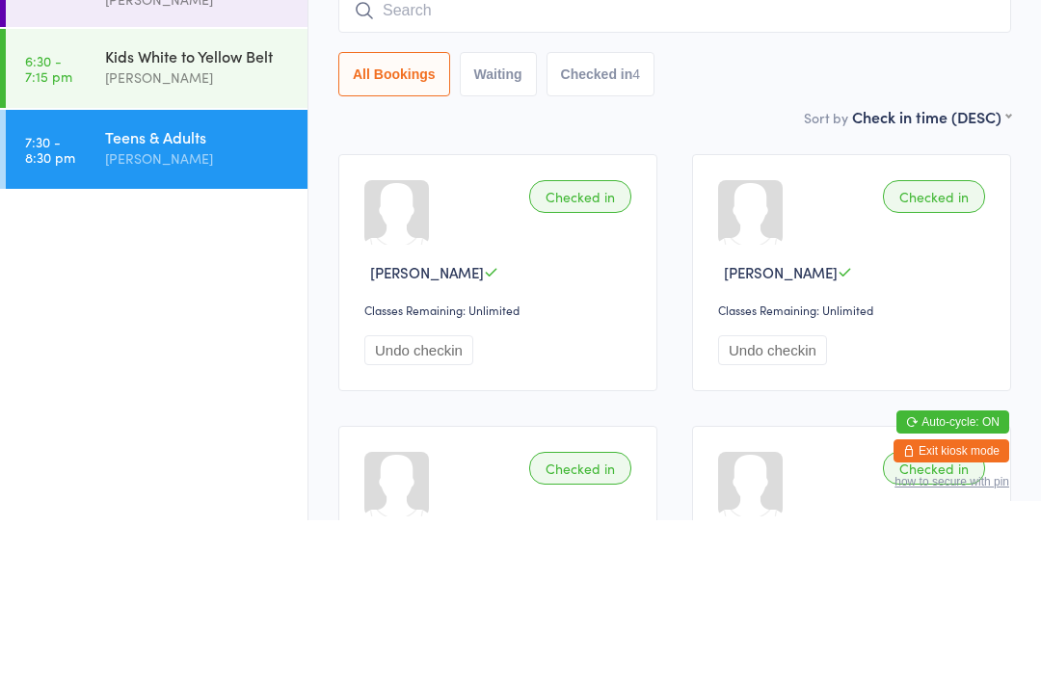
scroll to position [165, 0]
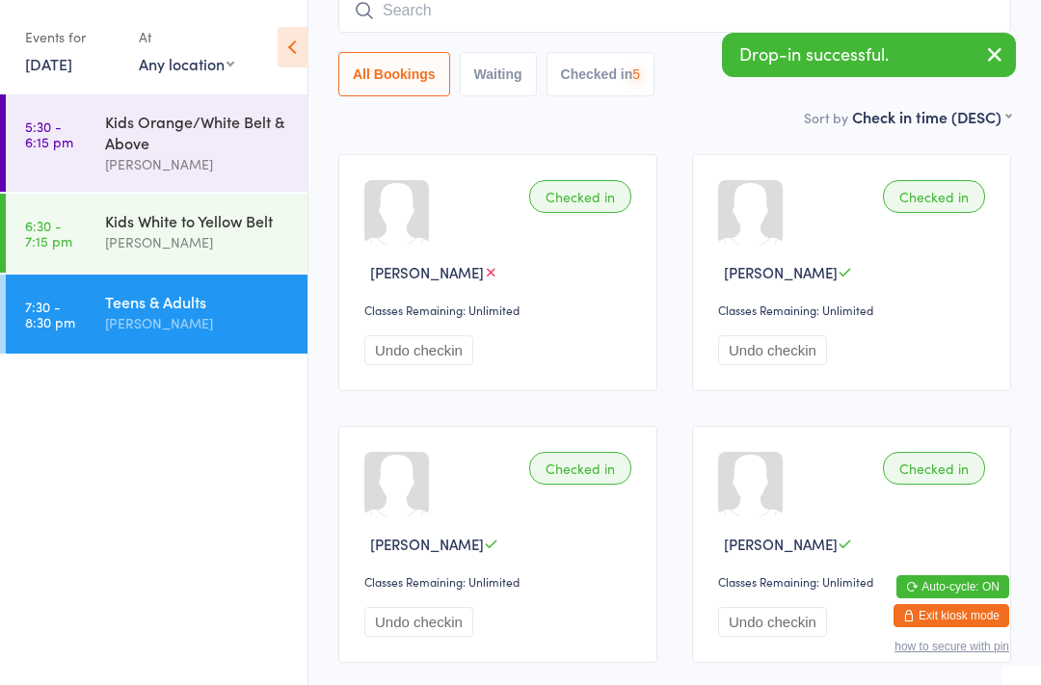
click at [180, 231] on div "Kids White to Yellow Belt" at bounding box center [198, 220] width 186 height 21
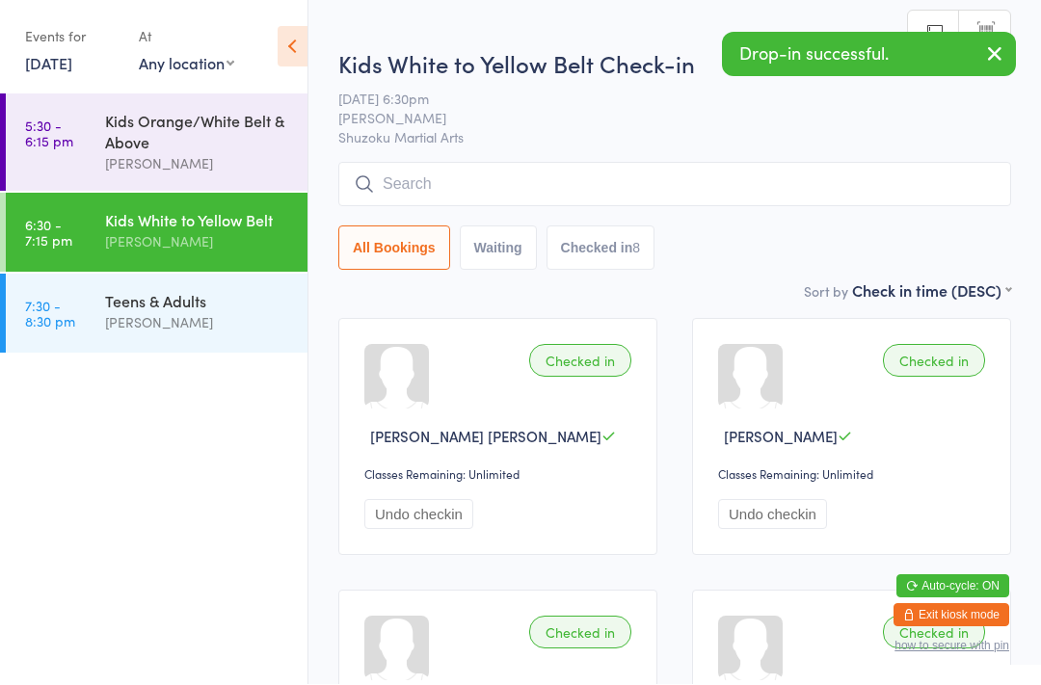
scroll to position [1, 0]
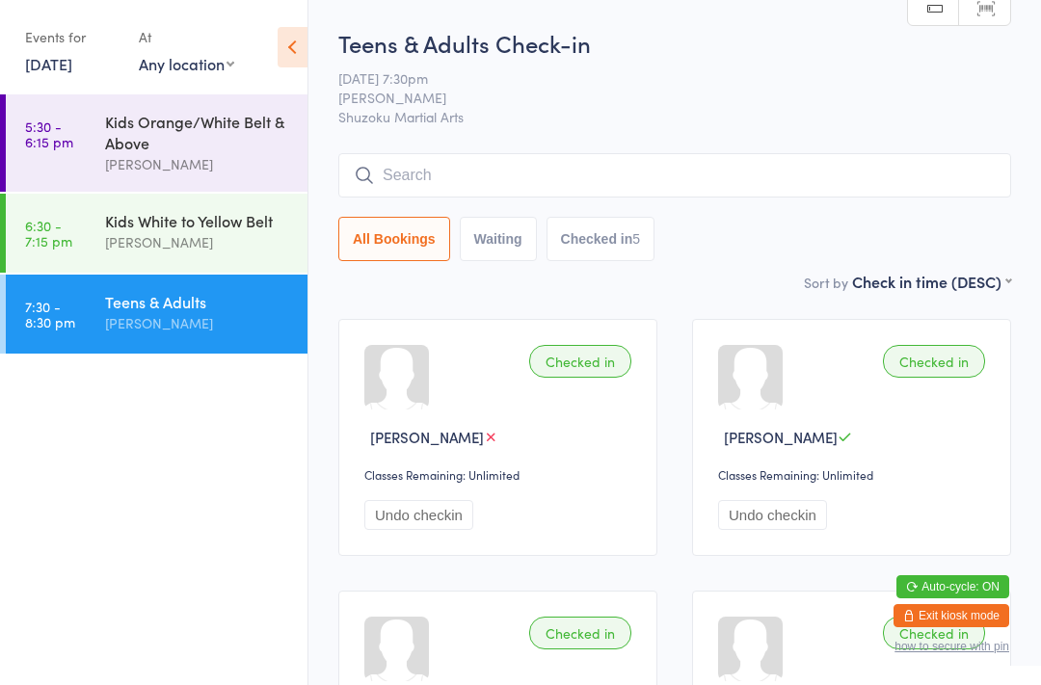
click at [165, 334] on div "[PERSON_NAME]" at bounding box center [198, 323] width 186 height 22
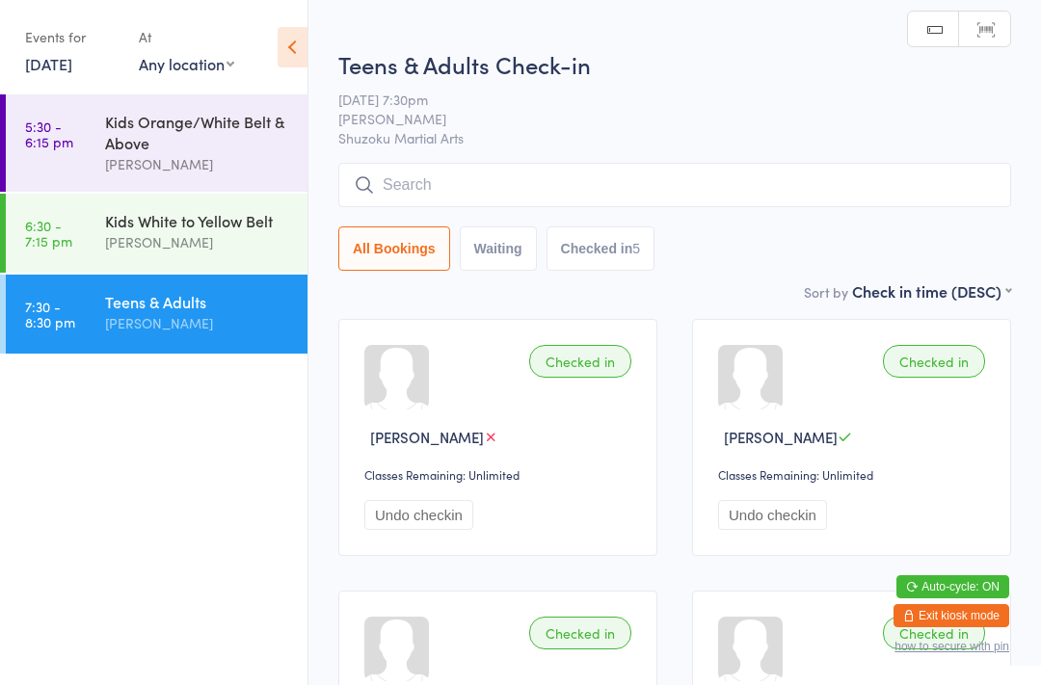
click at [455, 172] on input "search" at bounding box center [674, 185] width 673 height 44
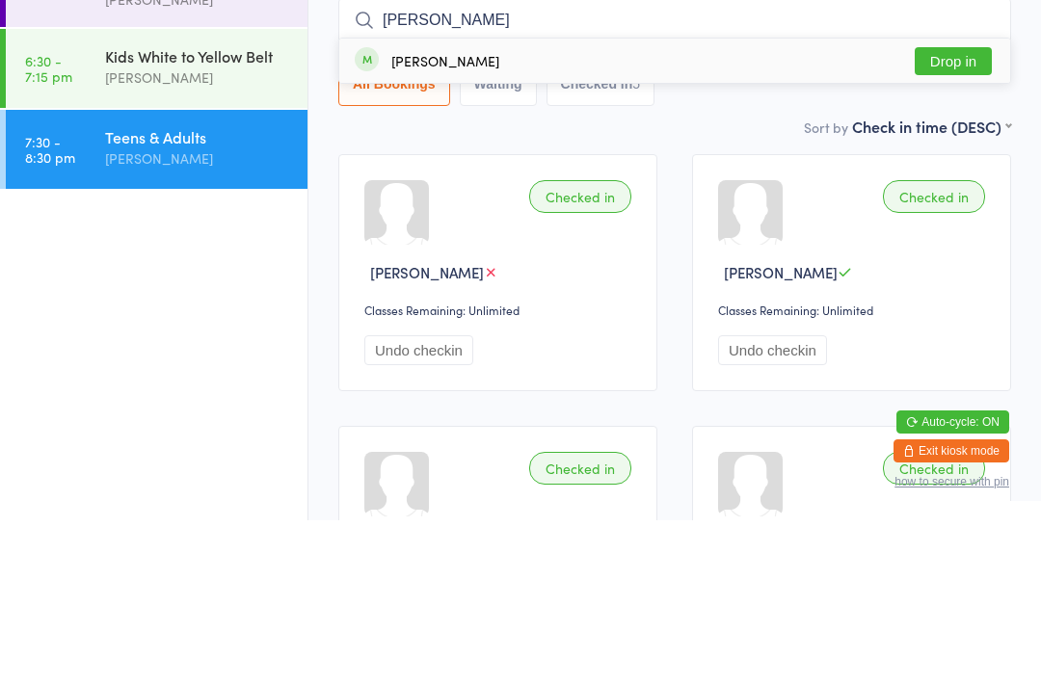
type input "[PERSON_NAME]"
click at [948, 212] on button "Drop in" at bounding box center [953, 226] width 77 height 28
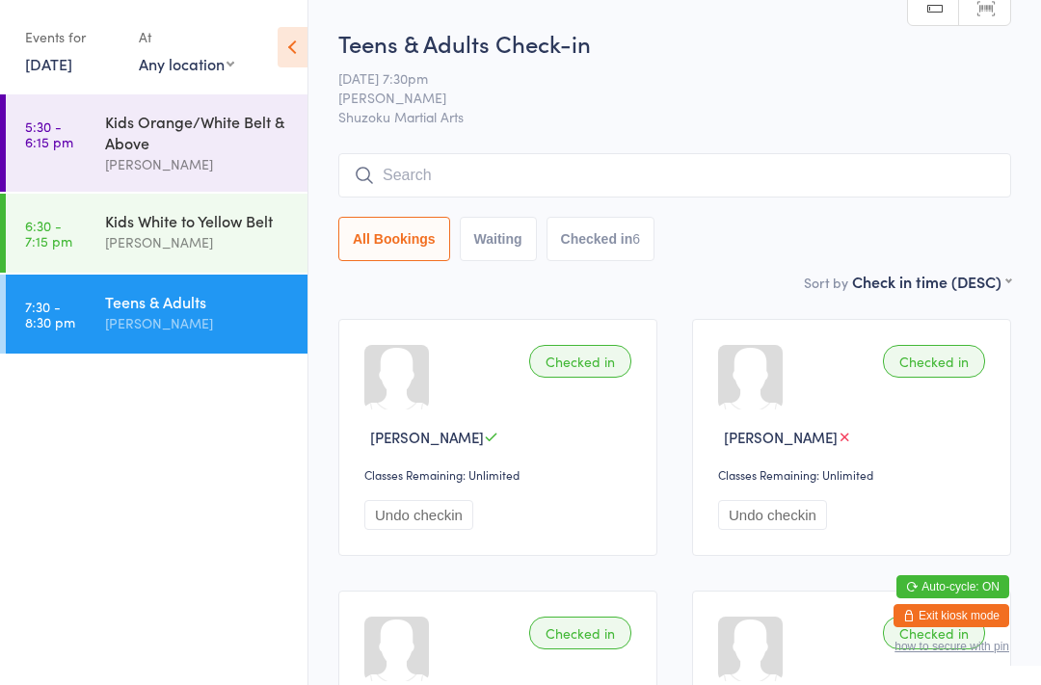
click at [768, 164] on input "search" at bounding box center [674, 175] width 673 height 44
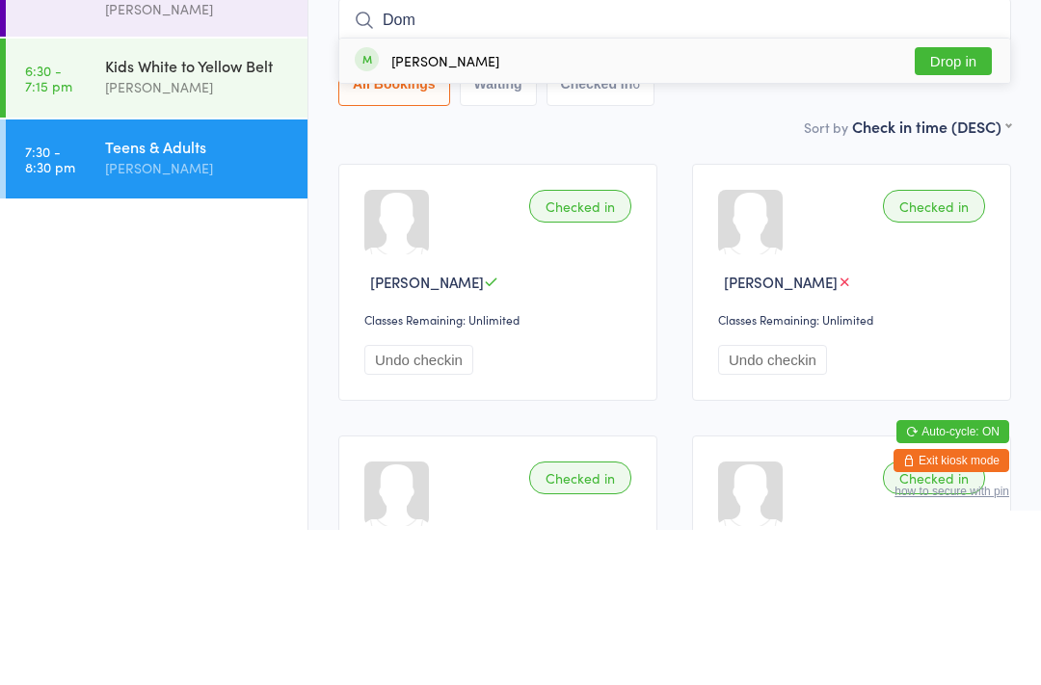
type input "Dom"
click at [961, 202] on button "Drop in" at bounding box center [953, 216] width 77 height 28
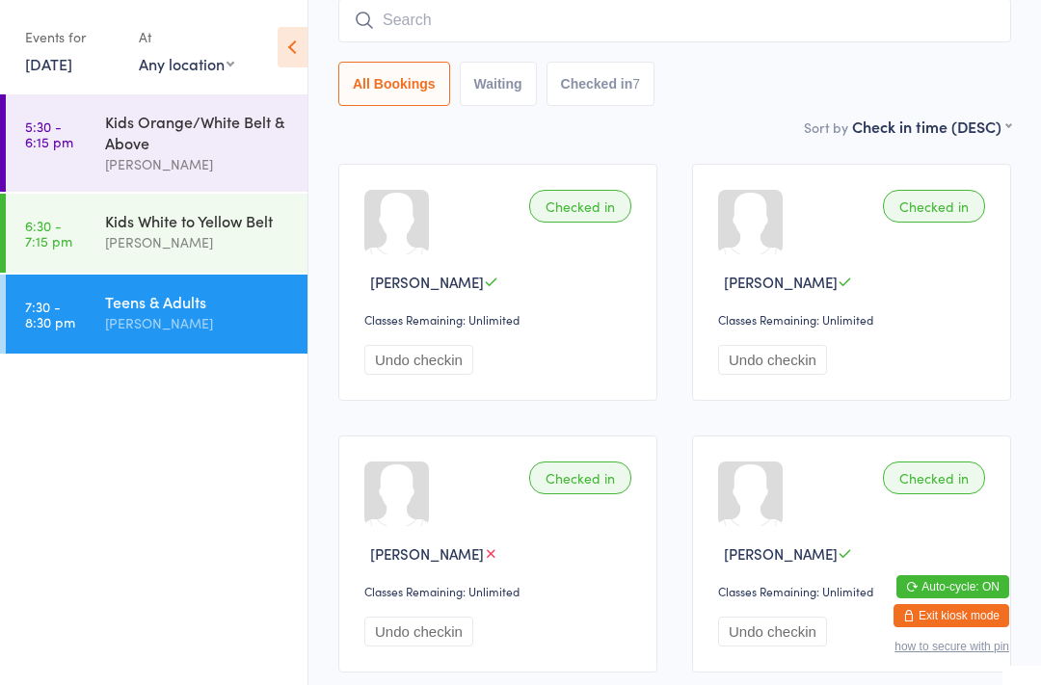
click at [774, 21] on input "search" at bounding box center [674, 20] width 673 height 44
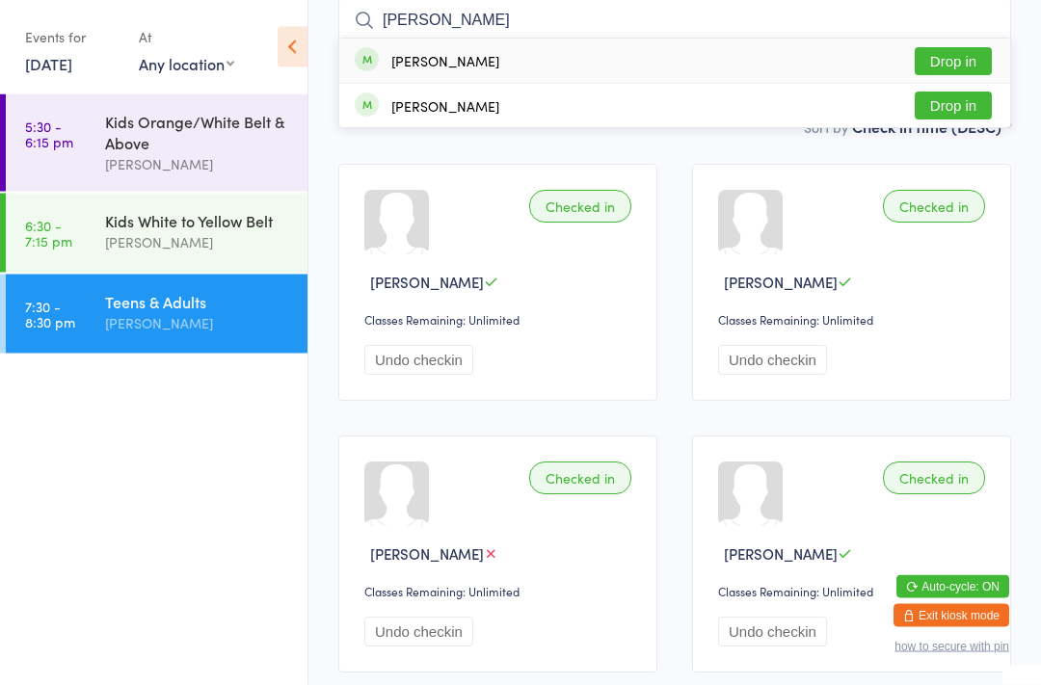
type input "[PERSON_NAME]"
click at [968, 55] on button "Drop in" at bounding box center [953, 62] width 77 height 28
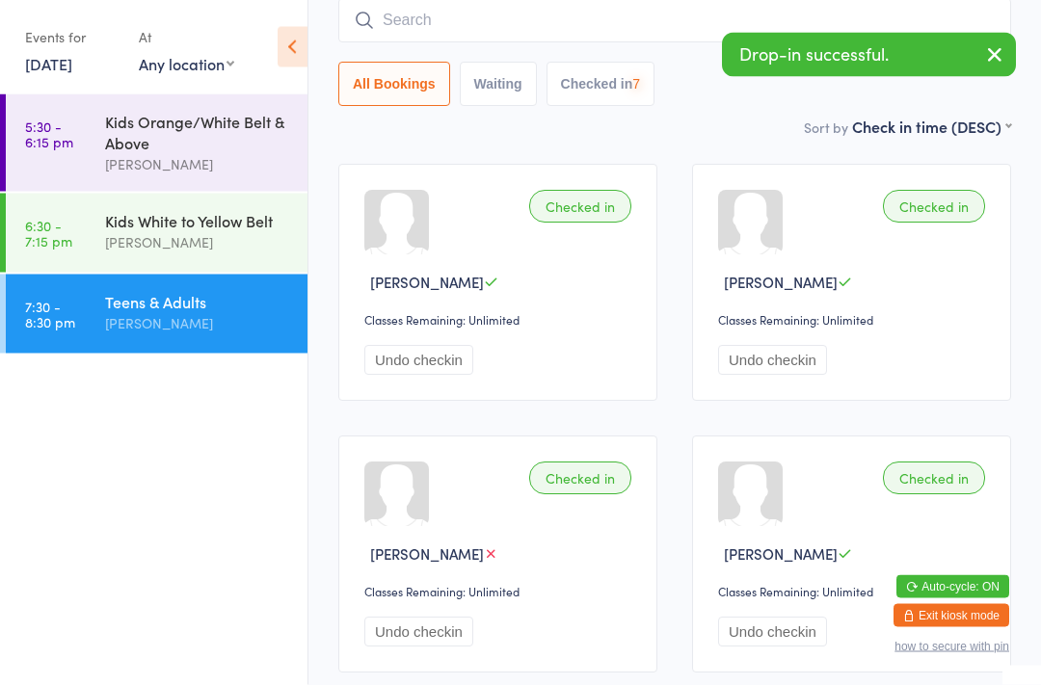
scroll to position [155, 0]
click at [476, 56] on div "All Bookings Waiting Checked in 8" at bounding box center [674, 52] width 673 height 108
click at [481, 20] on input "search" at bounding box center [674, 20] width 673 height 44
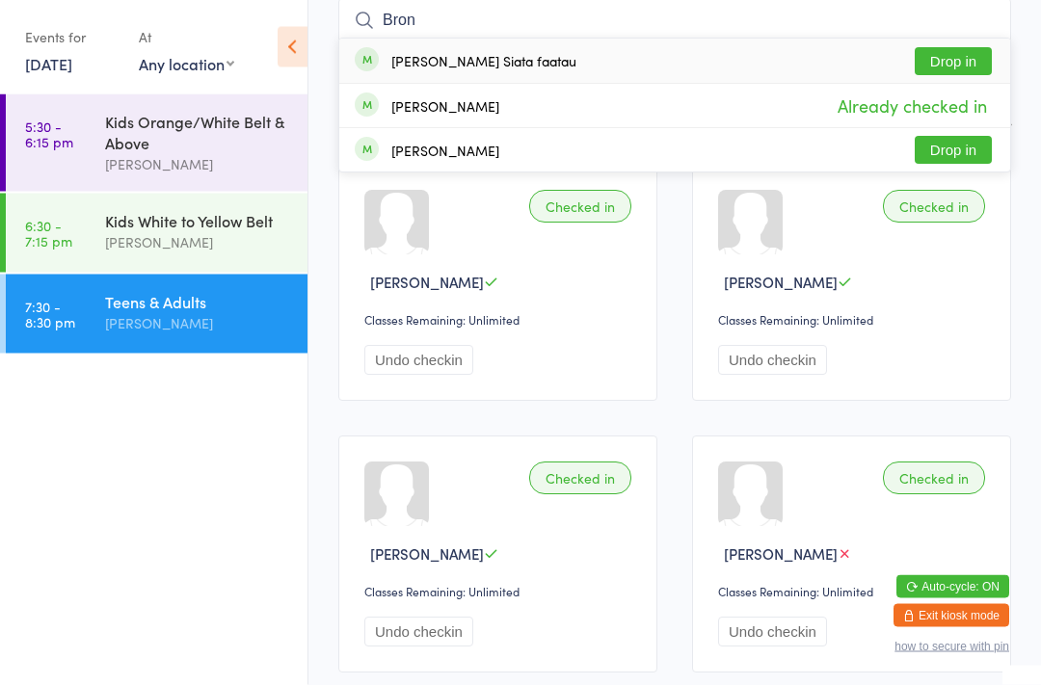
type input "Bron"
click at [951, 70] on button "Drop in" at bounding box center [953, 62] width 77 height 28
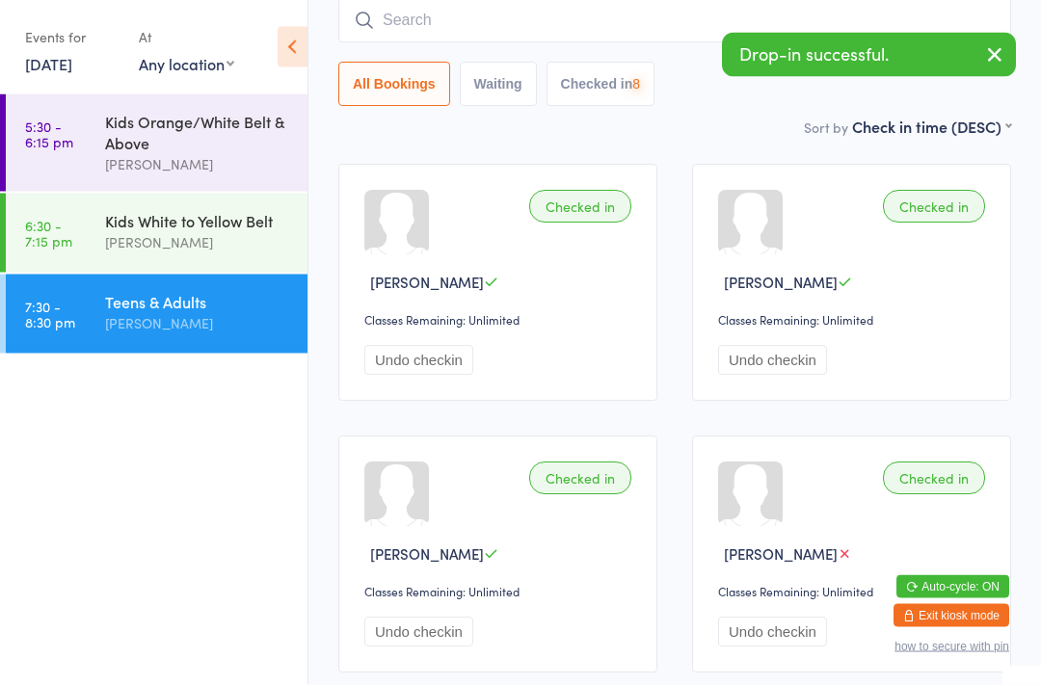
scroll to position [155, 0]
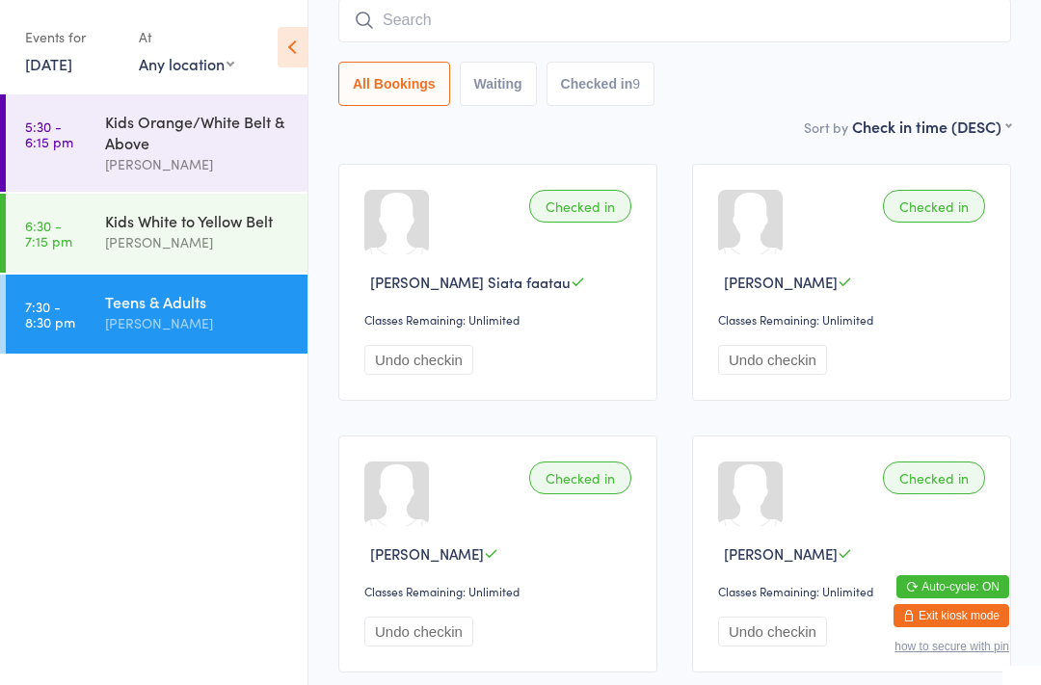
click at [546, 24] on input "search" at bounding box center [674, 20] width 673 height 44
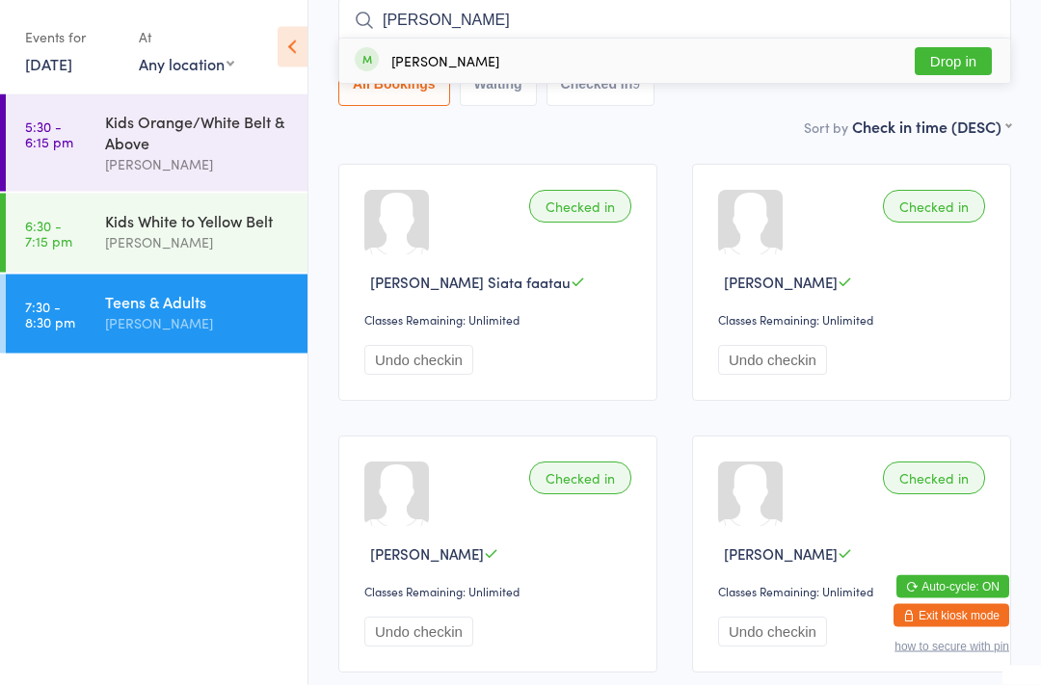
type input "[PERSON_NAME]"
click at [973, 48] on button "Drop in" at bounding box center [953, 62] width 77 height 28
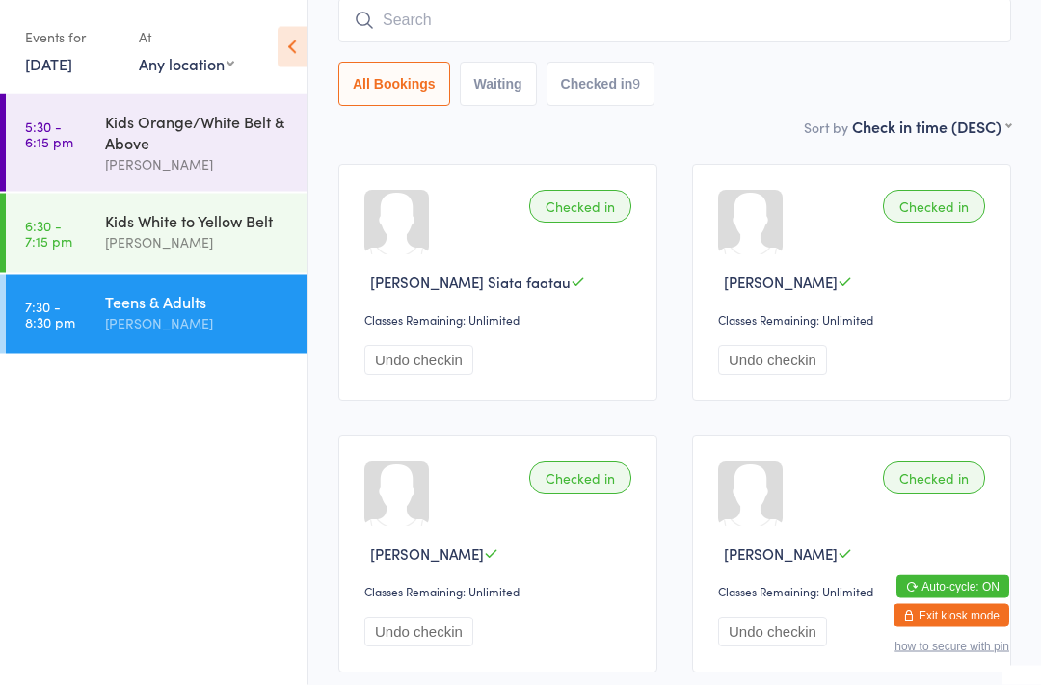
scroll to position [155, 0]
click at [473, 41] on input "search" at bounding box center [674, 20] width 673 height 44
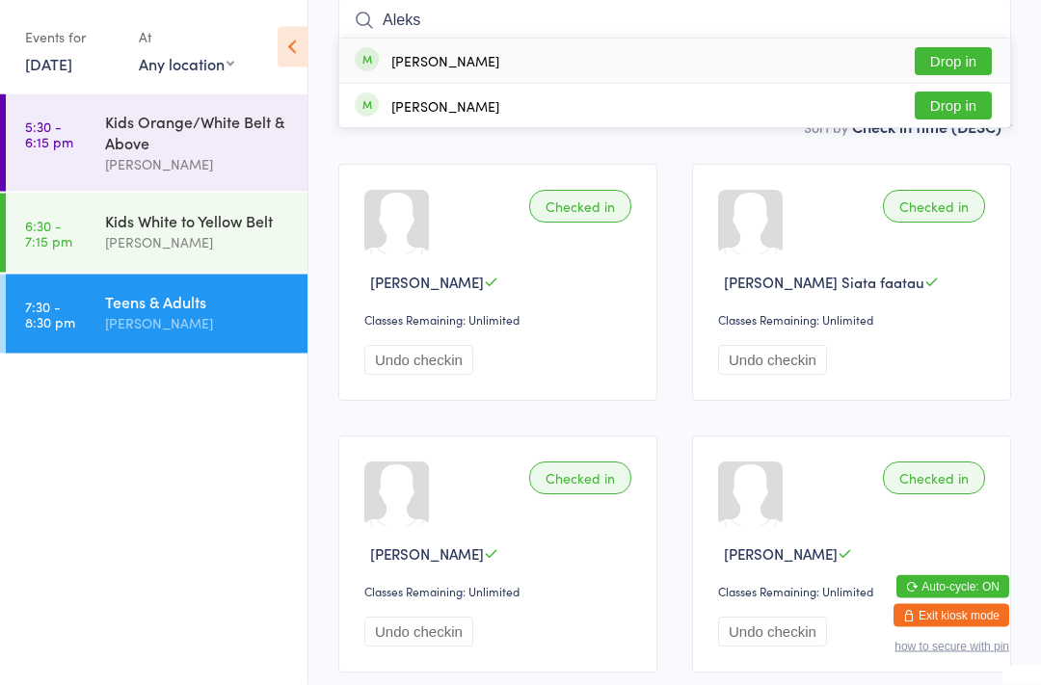
type input "Aleks"
click at [475, 52] on div "[PERSON_NAME]" at bounding box center [427, 61] width 145 height 21
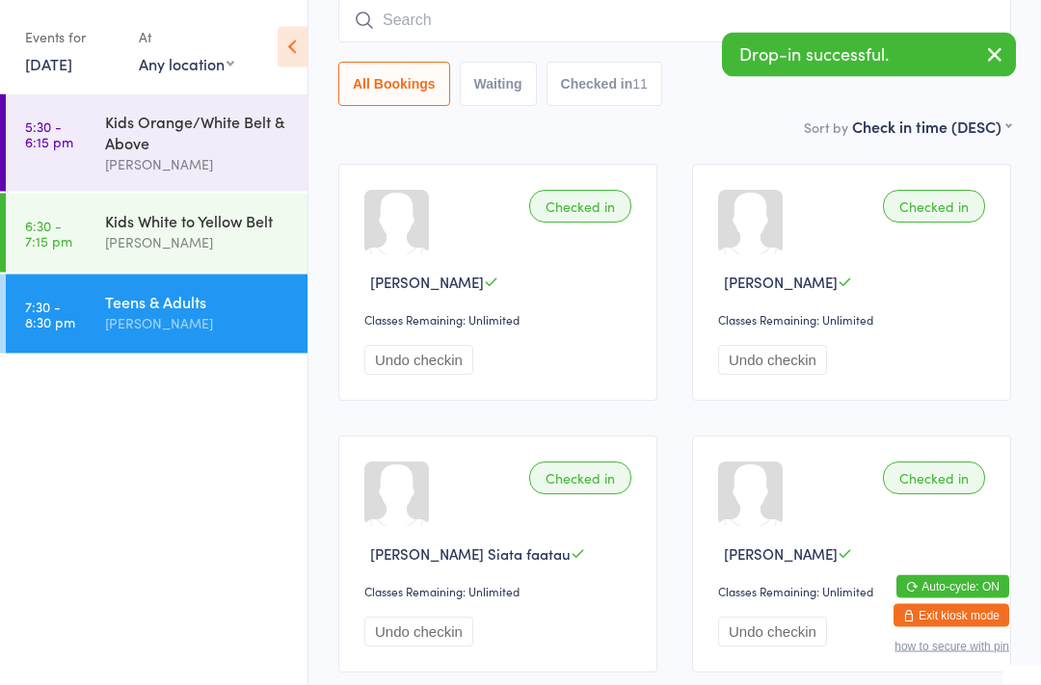
scroll to position [155, 0]
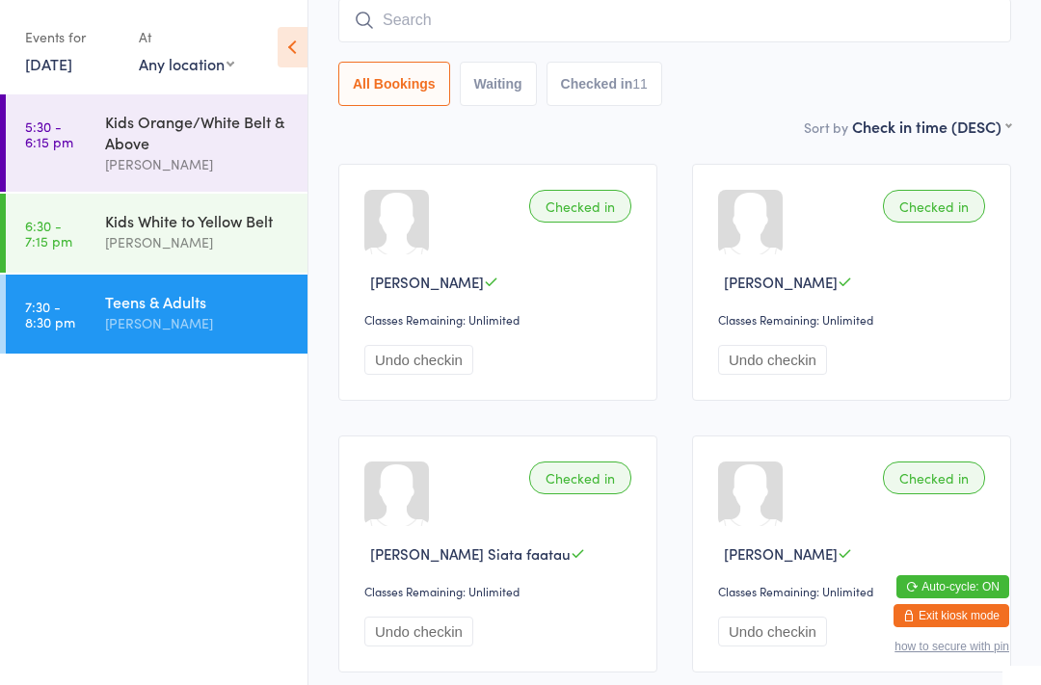
click at [618, 39] on input "search" at bounding box center [674, 20] width 673 height 44
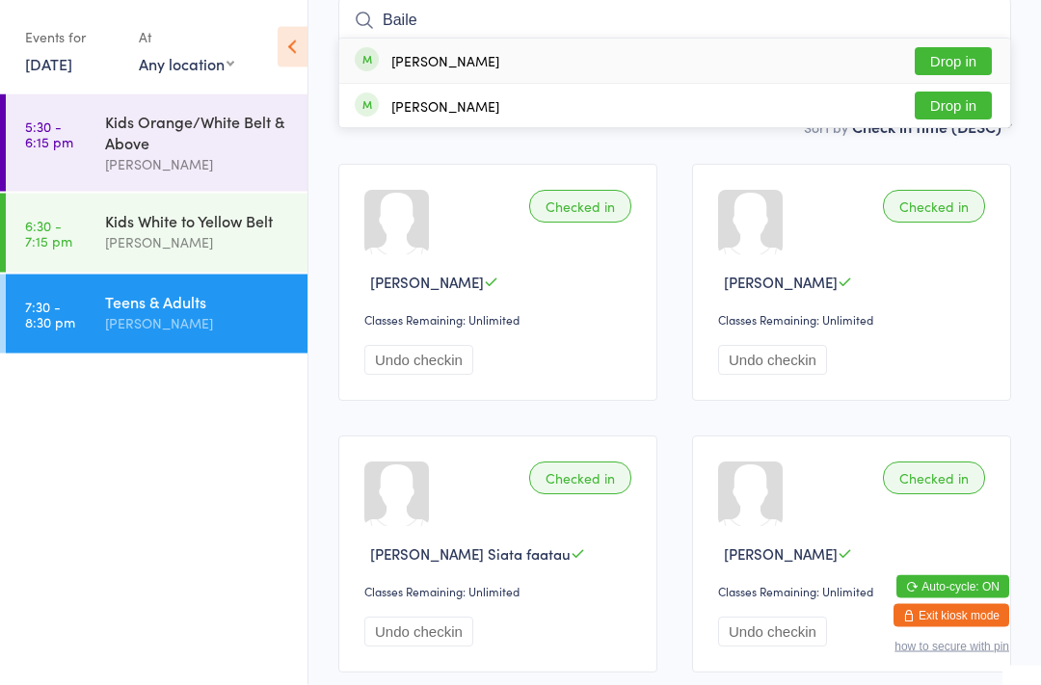
type input "Baile"
click at [967, 58] on button "Drop in" at bounding box center [953, 62] width 77 height 28
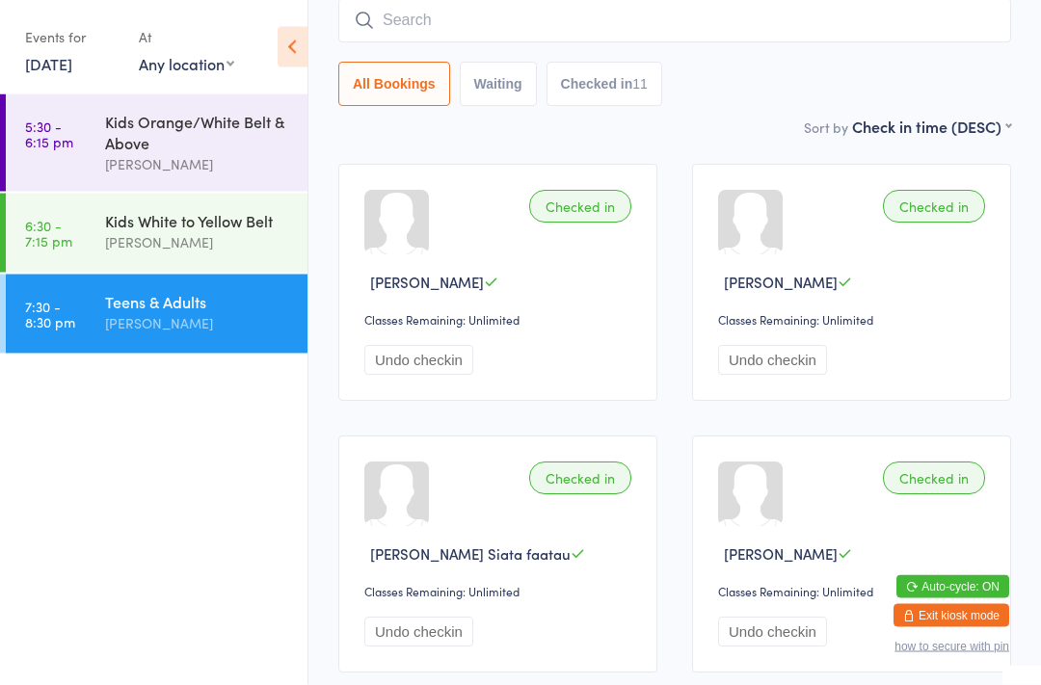
scroll to position [155, 0]
click at [524, 29] on input "search" at bounding box center [674, 20] width 673 height 44
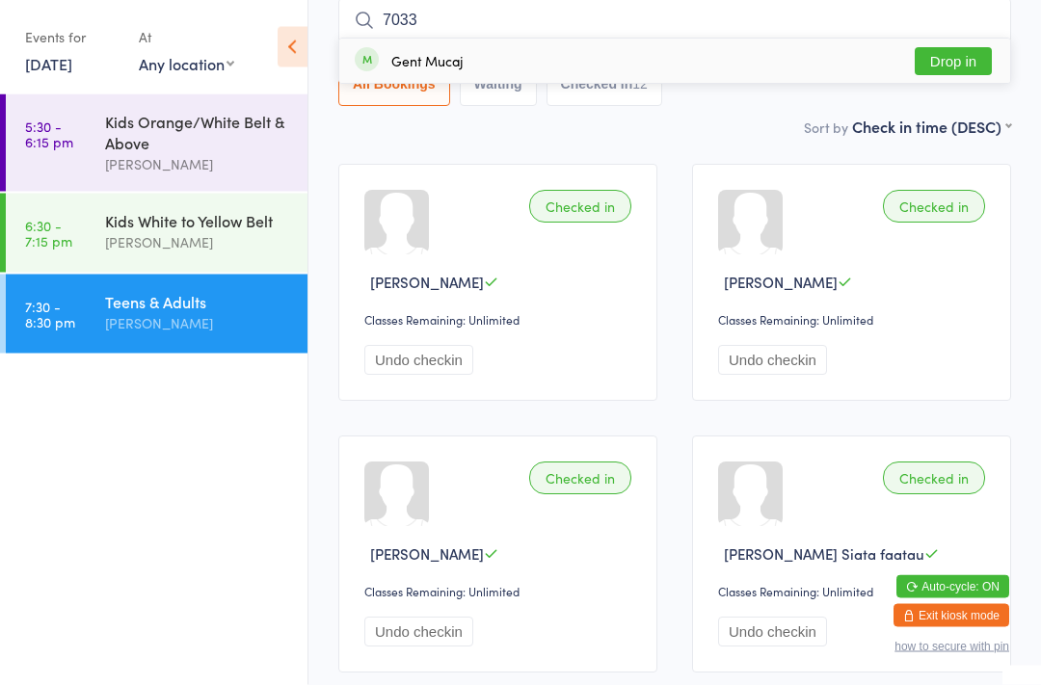
type input "7033"
click at [957, 68] on button "Drop in" at bounding box center [953, 62] width 77 height 28
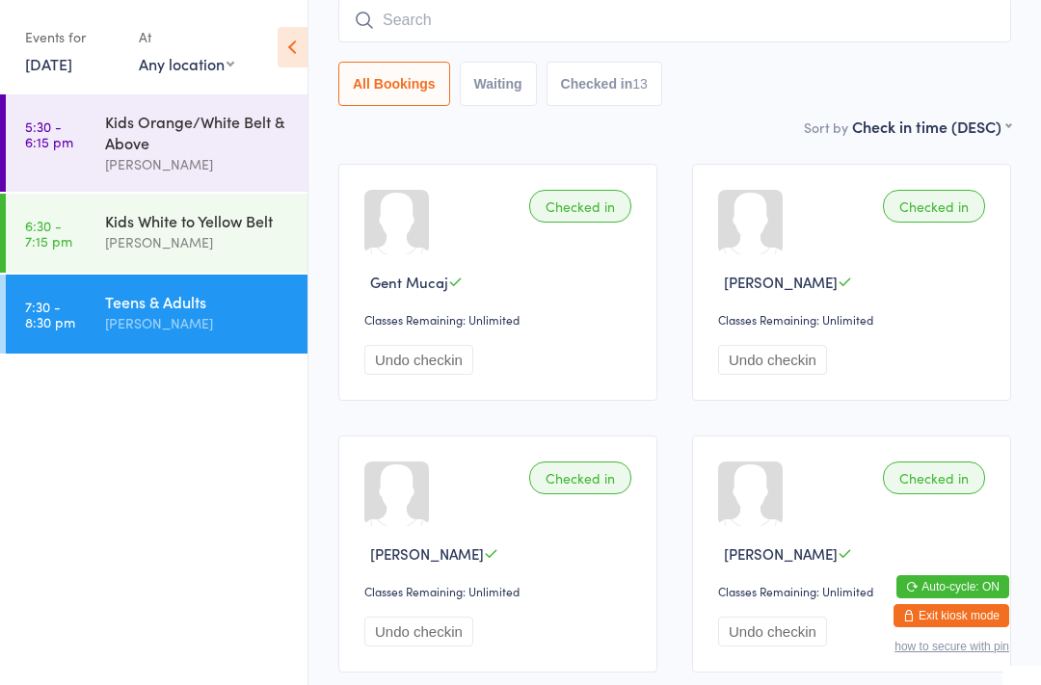
click at [716, 15] on input "search" at bounding box center [674, 20] width 673 height 44
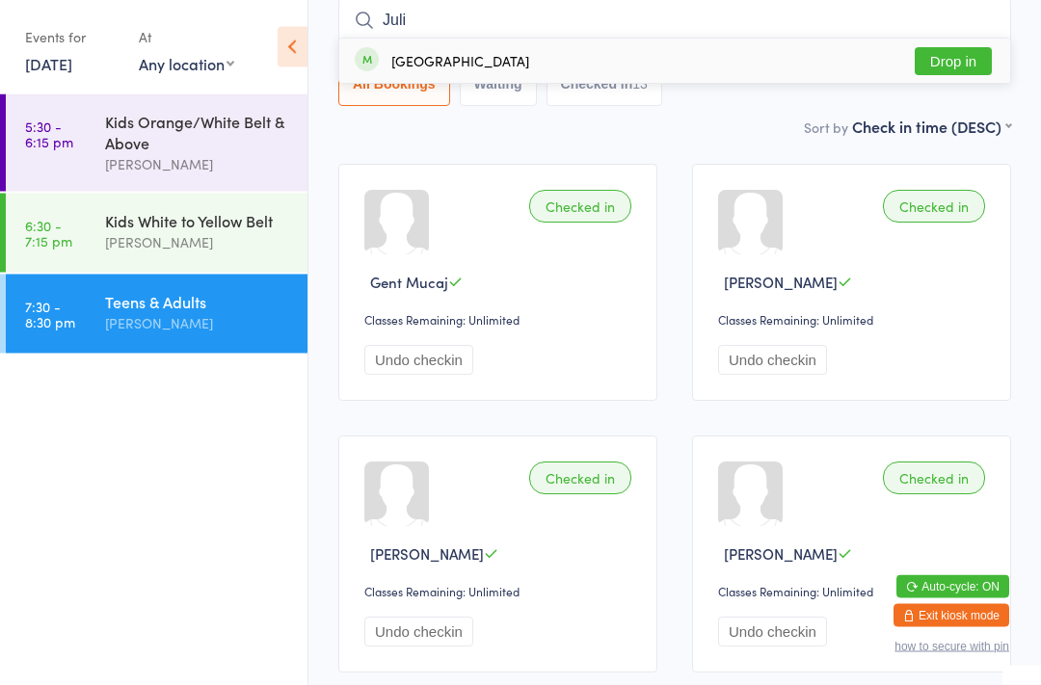
type input "Juli"
click at [959, 65] on button "Drop in" at bounding box center [953, 62] width 77 height 28
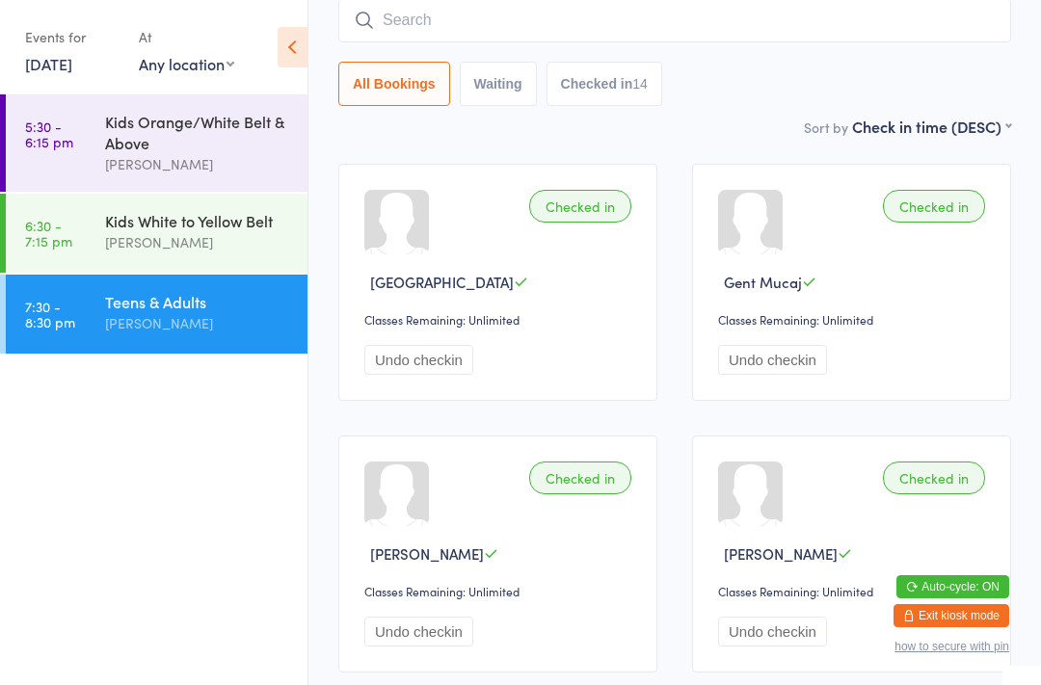
click at [411, 14] on input "search" at bounding box center [674, 20] width 673 height 44
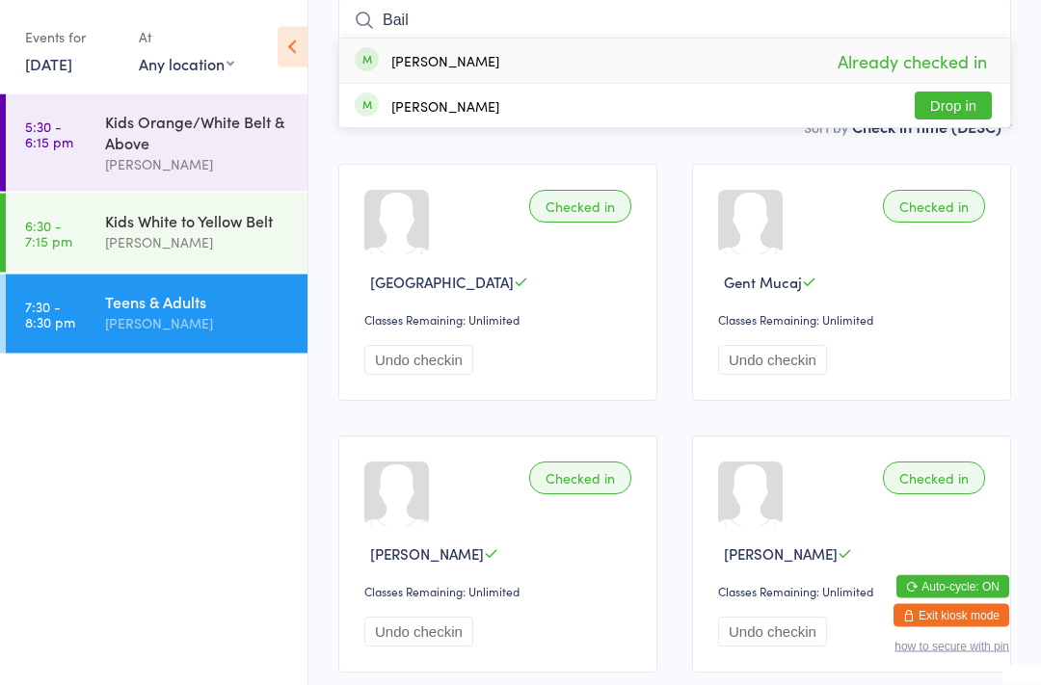
type input "Bail"
click at [940, 95] on button "Drop in" at bounding box center [953, 107] width 77 height 28
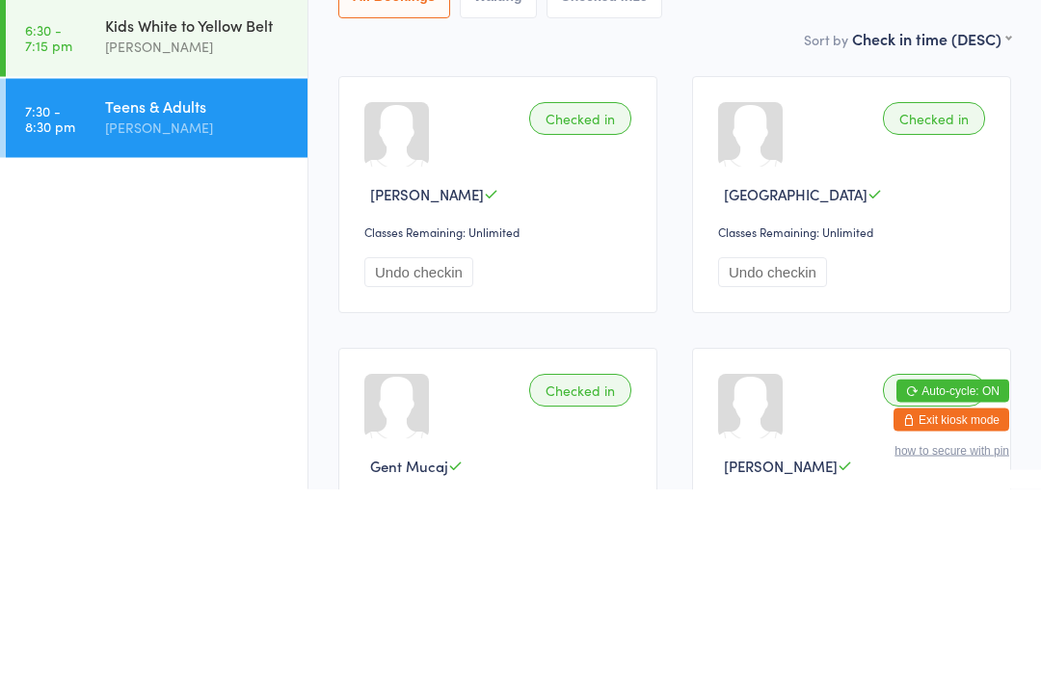
scroll to position [0, 0]
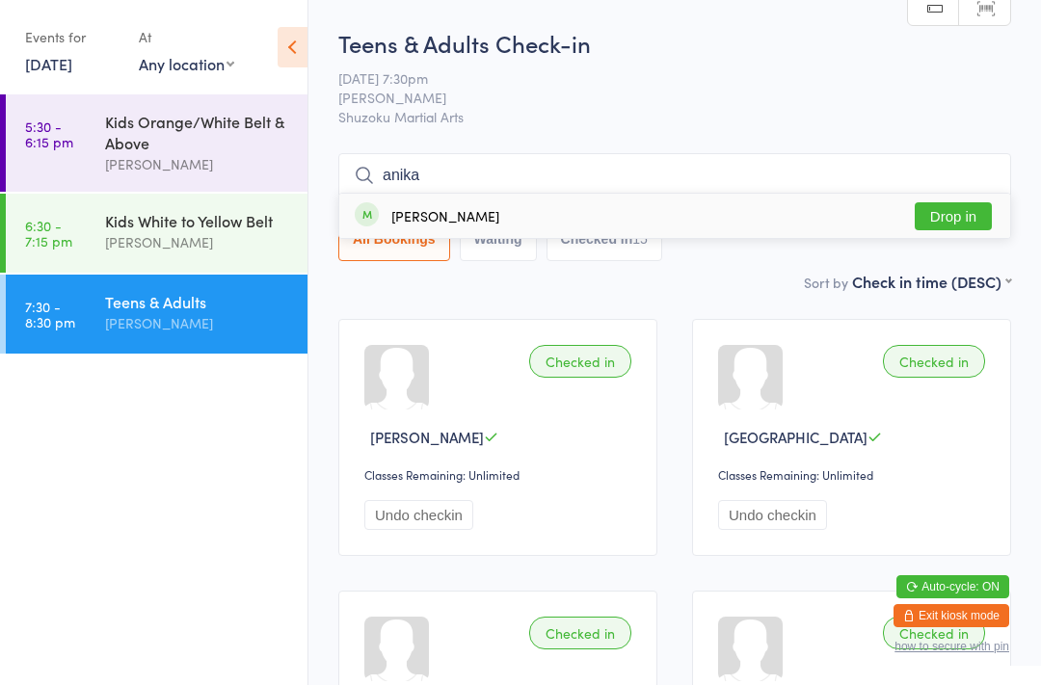
type input "anika"
click at [964, 216] on button "Drop in" at bounding box center [953, 216] width 77 height 28
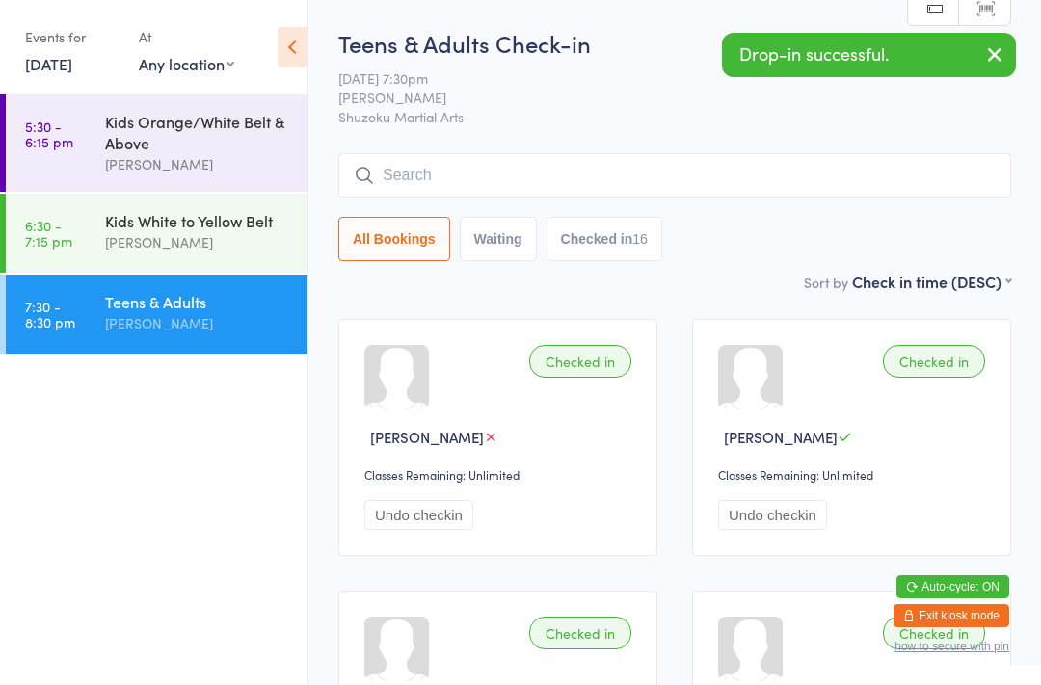
click at [787, 195] on input "search" at bounding box center [674, 175] width 673 height 44
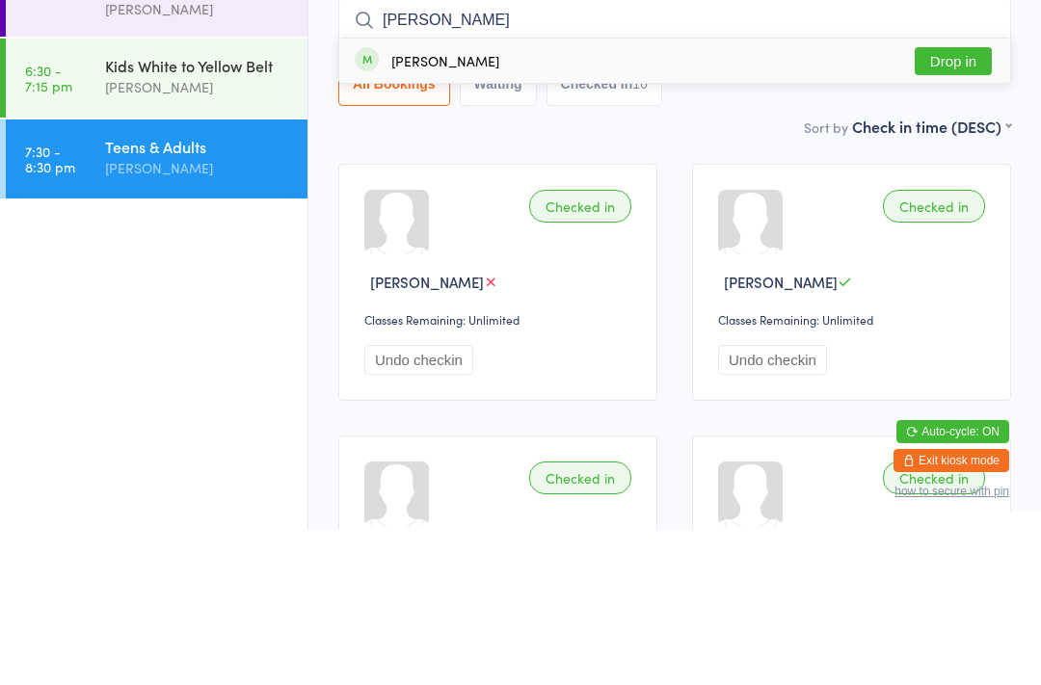
type input "[PERSON_NAME]"
click at [969, 202] on button "Drop in" at bounding box center [953, 216] width 77 height 28
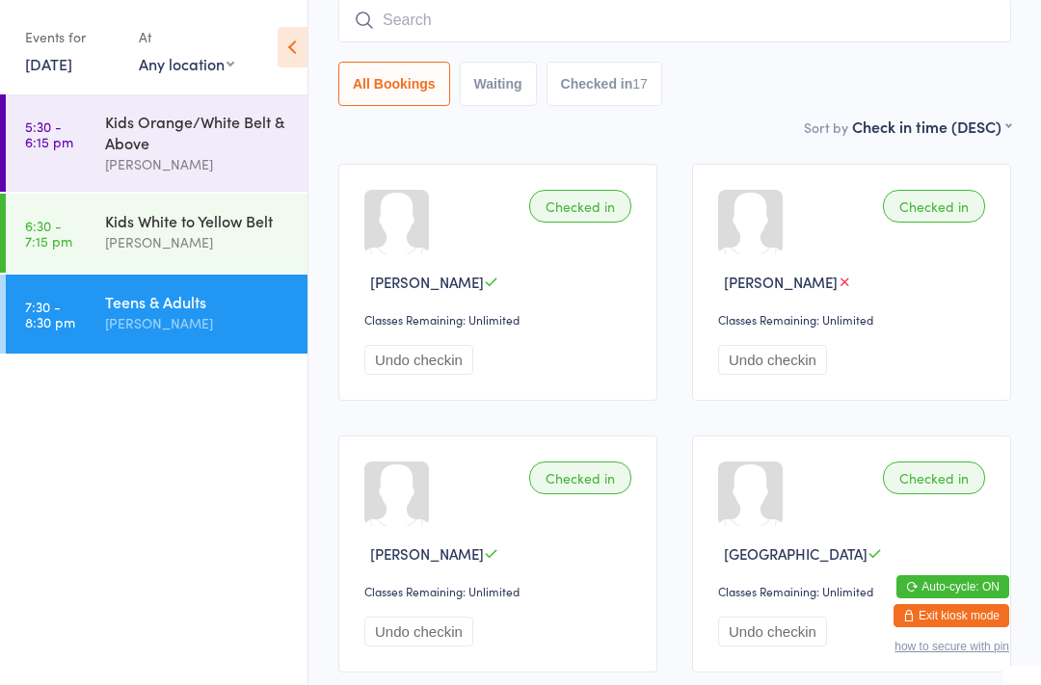
click at [411, 32] on input "search" at bounding box center [674, 20] width 673 height 44
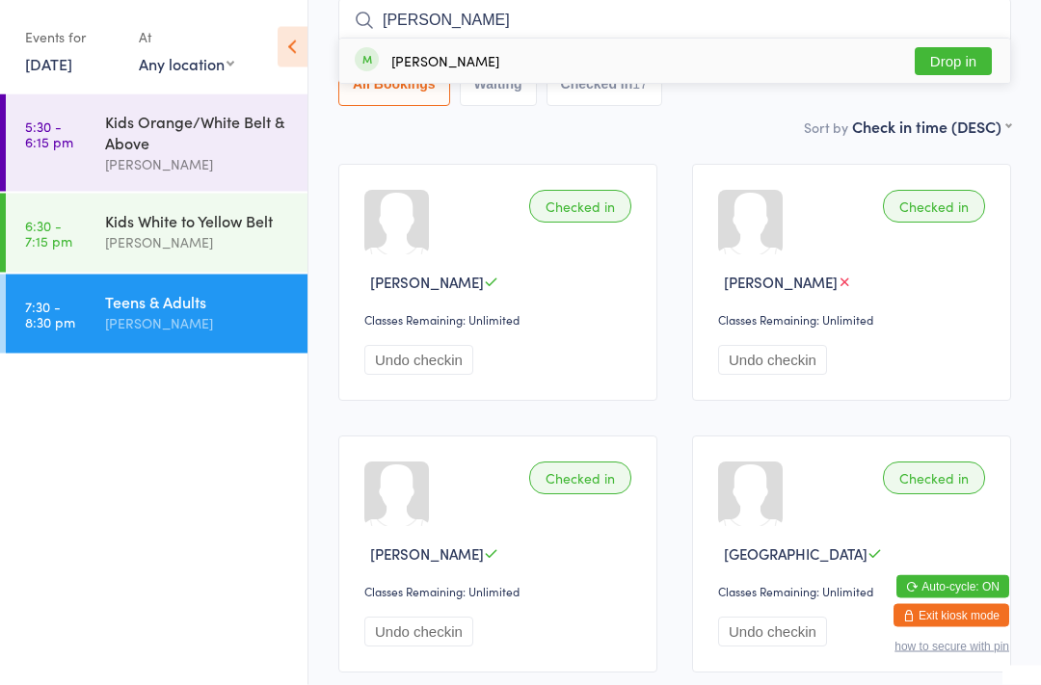
type input "[PERSON_NAME]"
click at [423, 61] on div "[PERSON_NAME]" at bounding box center [445, 61] width 108 height 15
type input "abi"
click at [953, 59] on button "Drop in" at bounding box center [953, 62] width 77 height 28
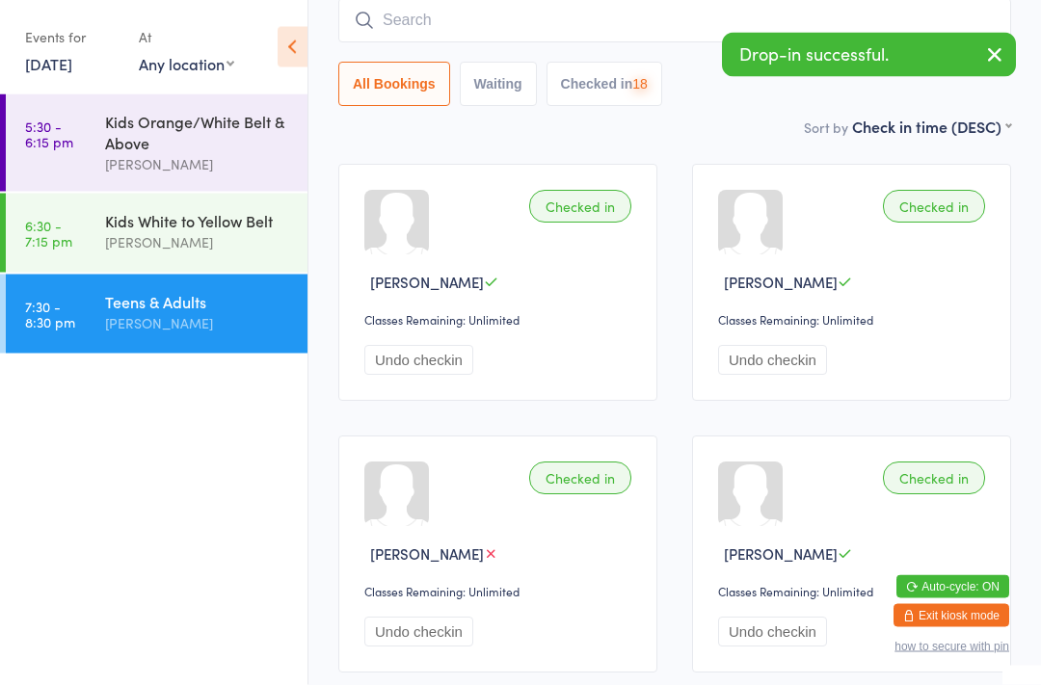
scroll to position [155, 0]
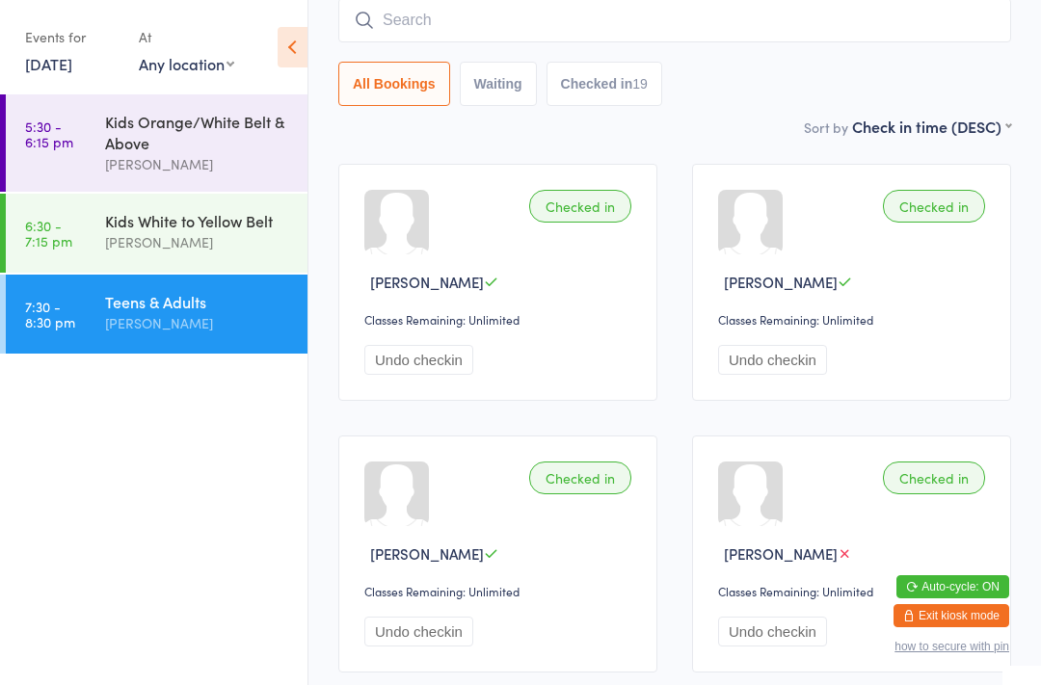
click at [483, 65] on button "Waiting" at bounding box center [498, 84] width 77 height 44
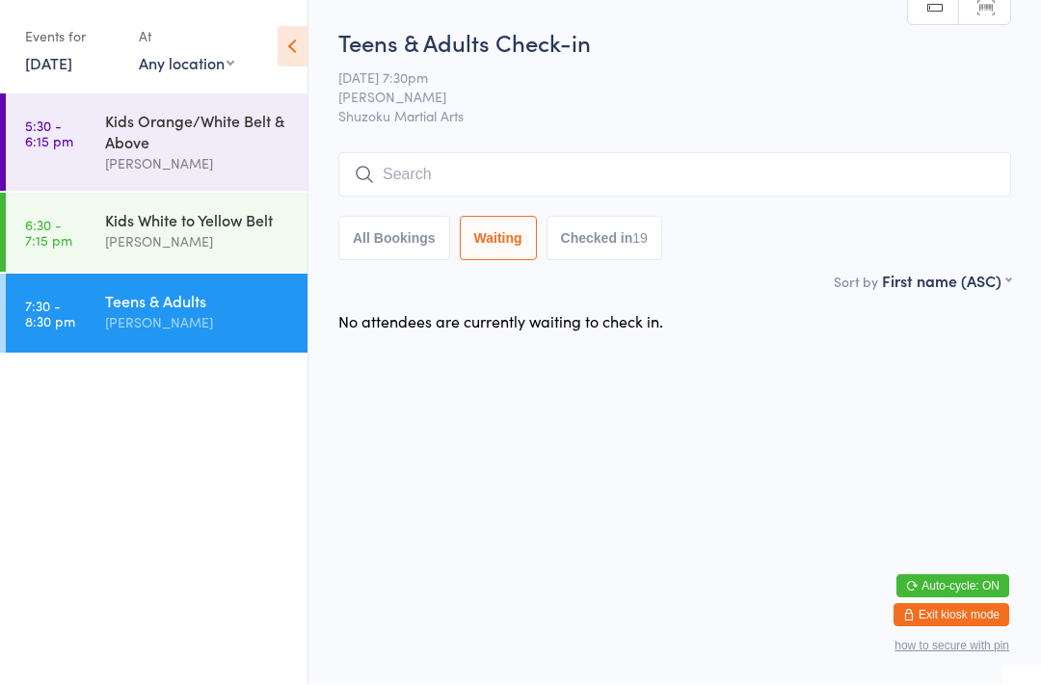
click at [394, 253] on button "All Bookings" at bounding box center [394, 239] width 112 height 44
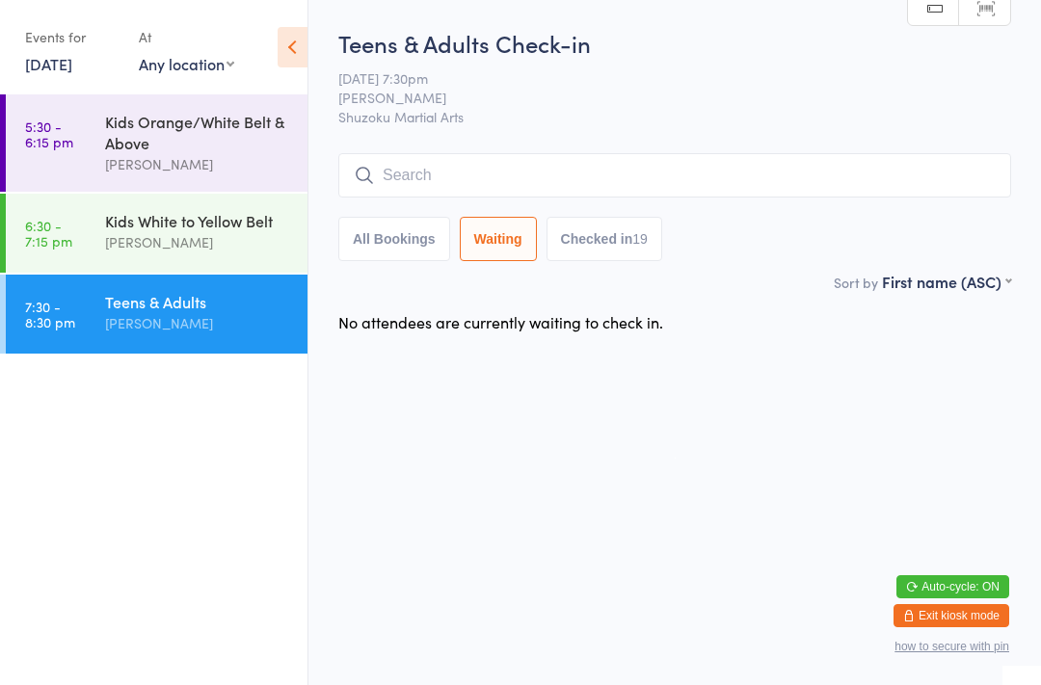
select select "5"
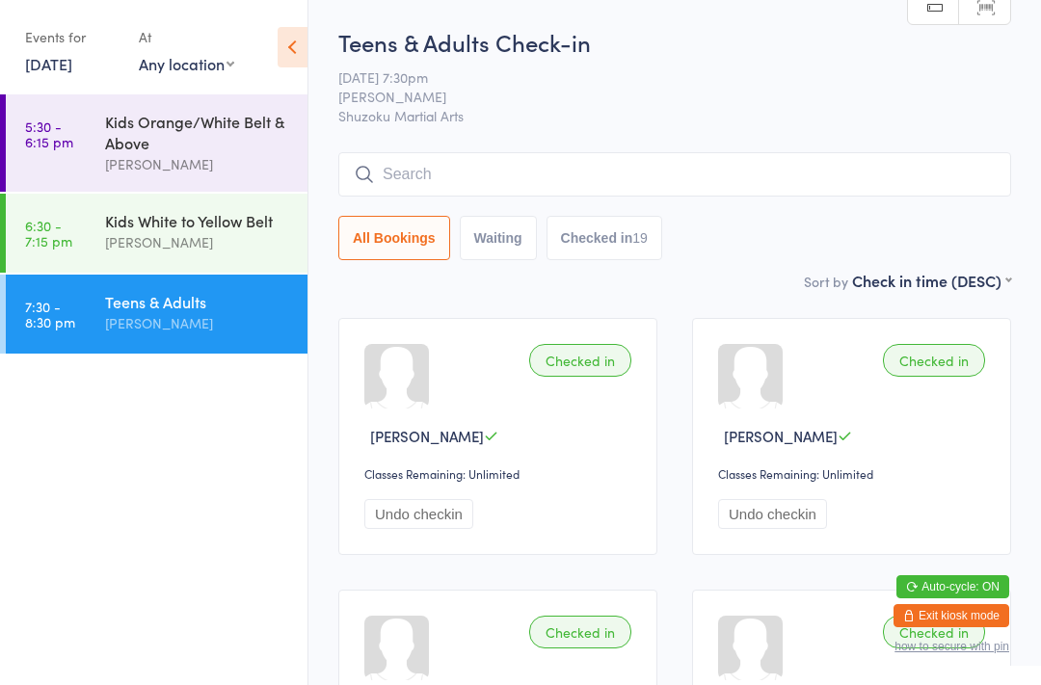
click at [470, 168] on input "search" at bounding box center [674, 174] width 673 height 44
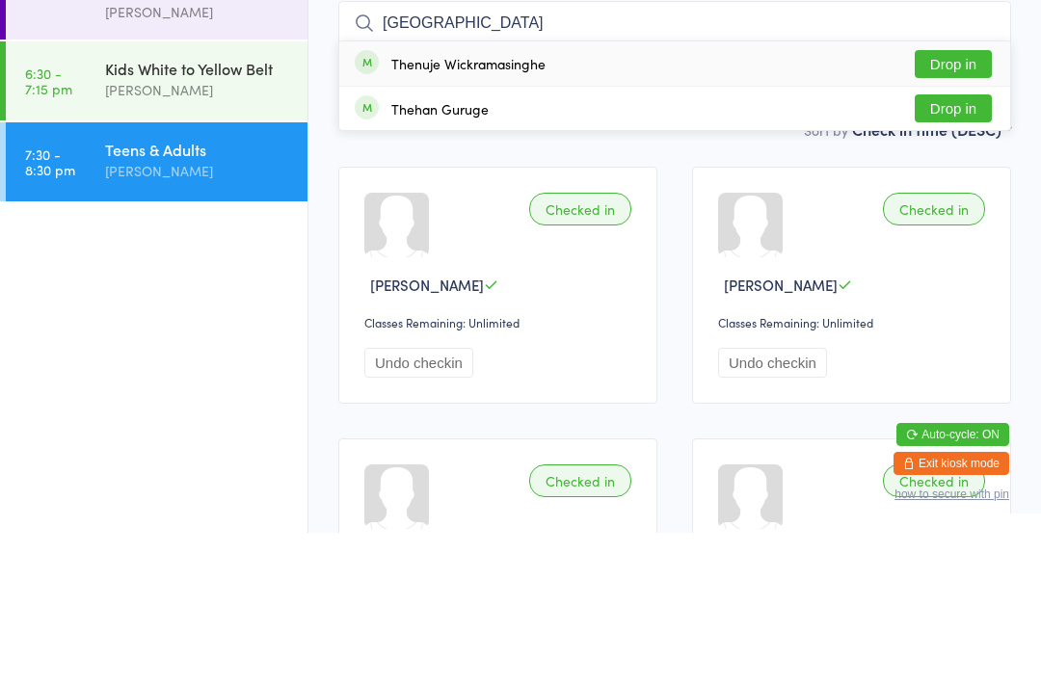
type input "[GEOGRAPHIC_DATA]"
click at [937, 202] on button "Drop in" at bounding box center [953, 216] width 77 height 28
